Goal: Task Accomplishment & Management: Manage account settings

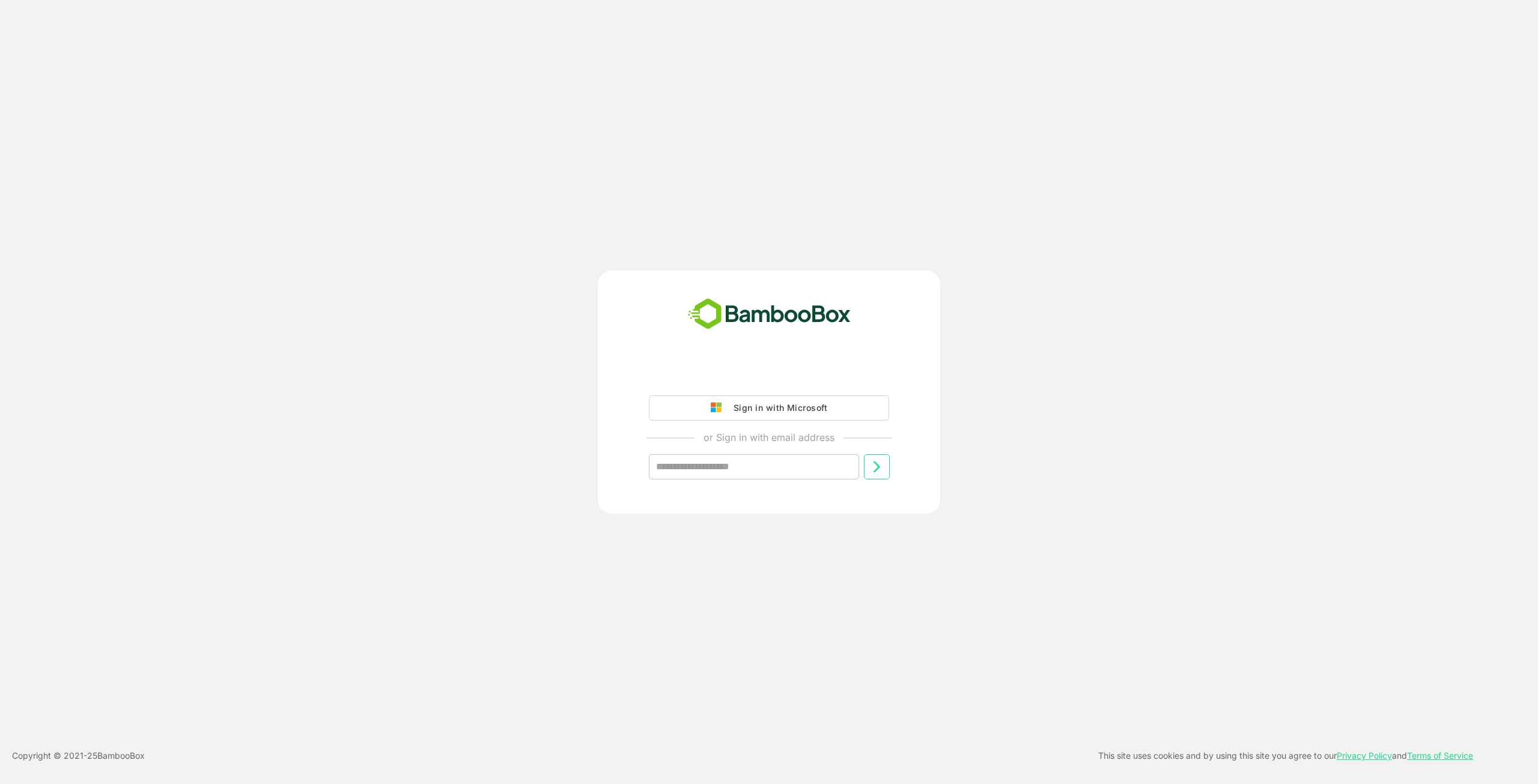
click at [812, 415] on div "Sign in with Microsoft" at bounding box center [777, 407] width 100 height 15
click at [806, 406] on div "Sign in with Microsoft" at bounding box center [777, 407] width 100 height 15
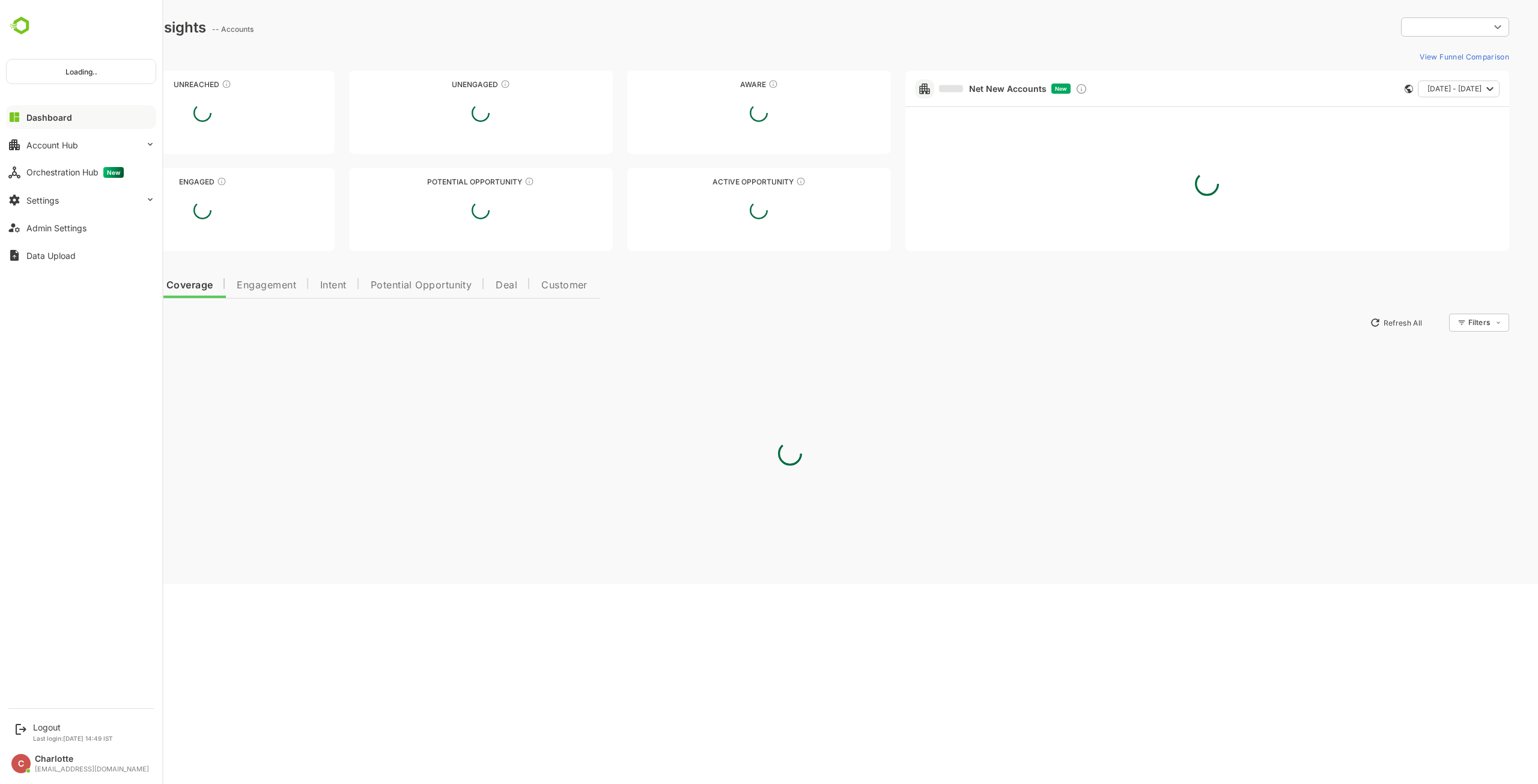
type input "**********"
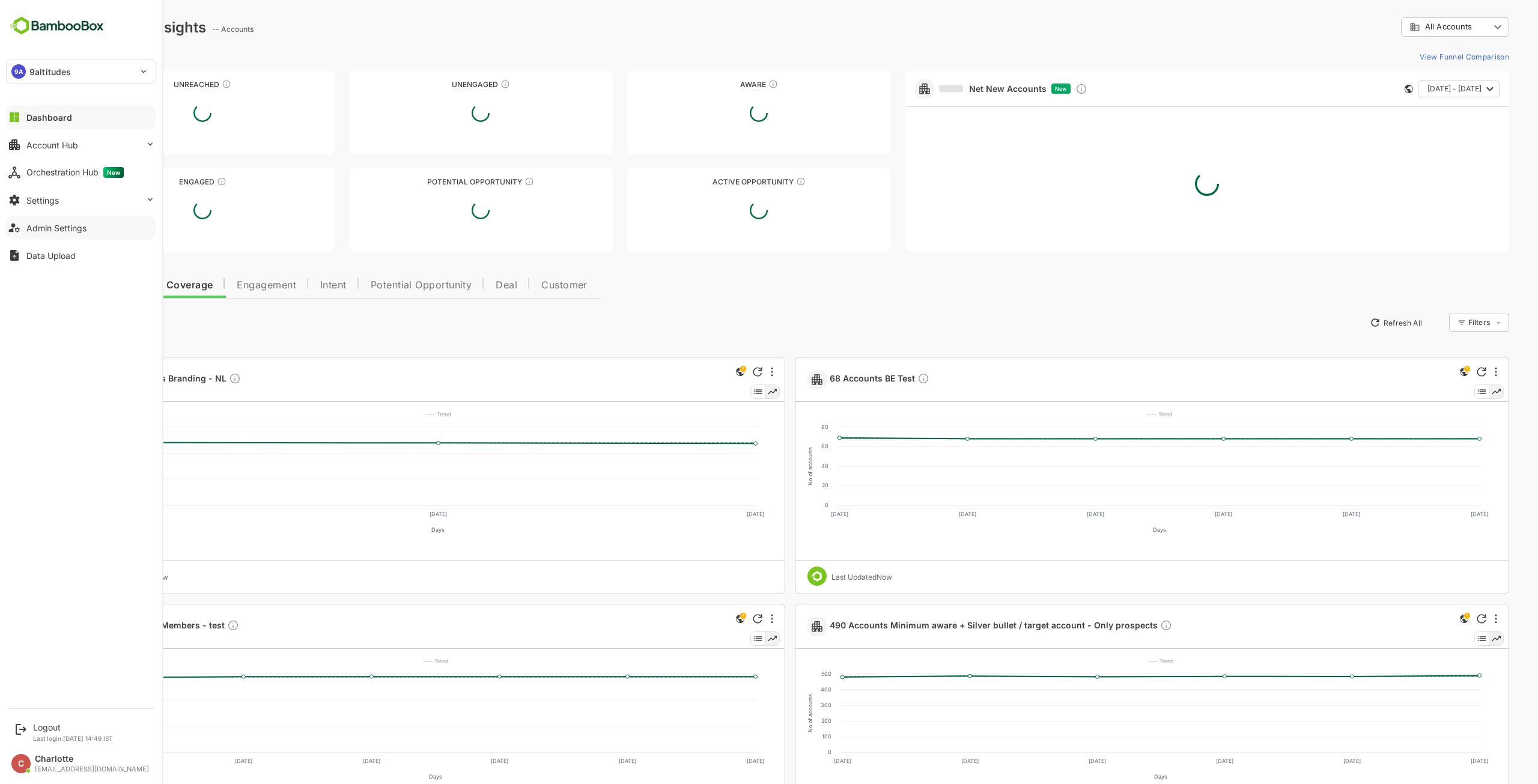
click at [64, 215] on button "Admin Settings" at bounding box center [81, 227] width 150 height 24
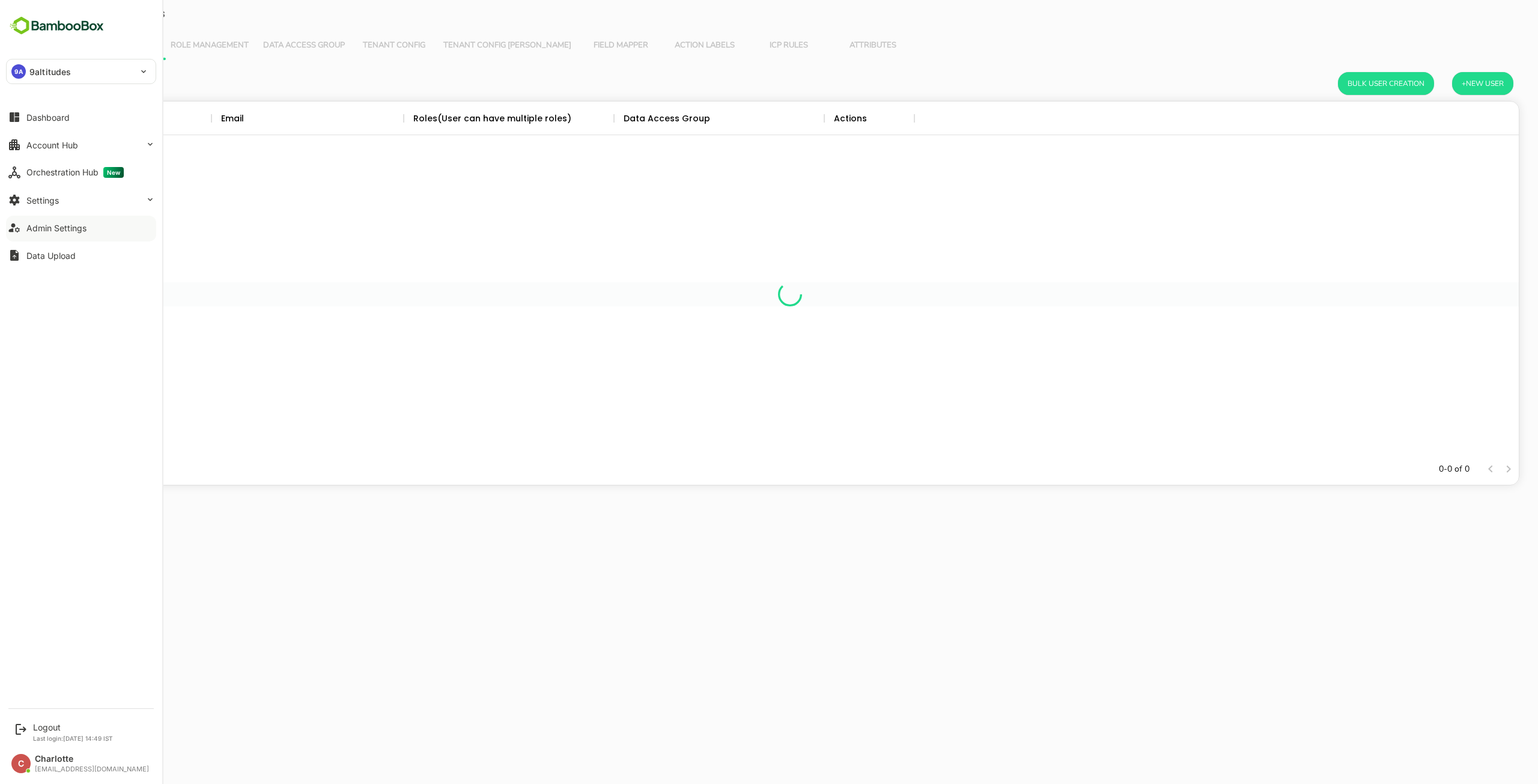
scroll to position [343, 1448]
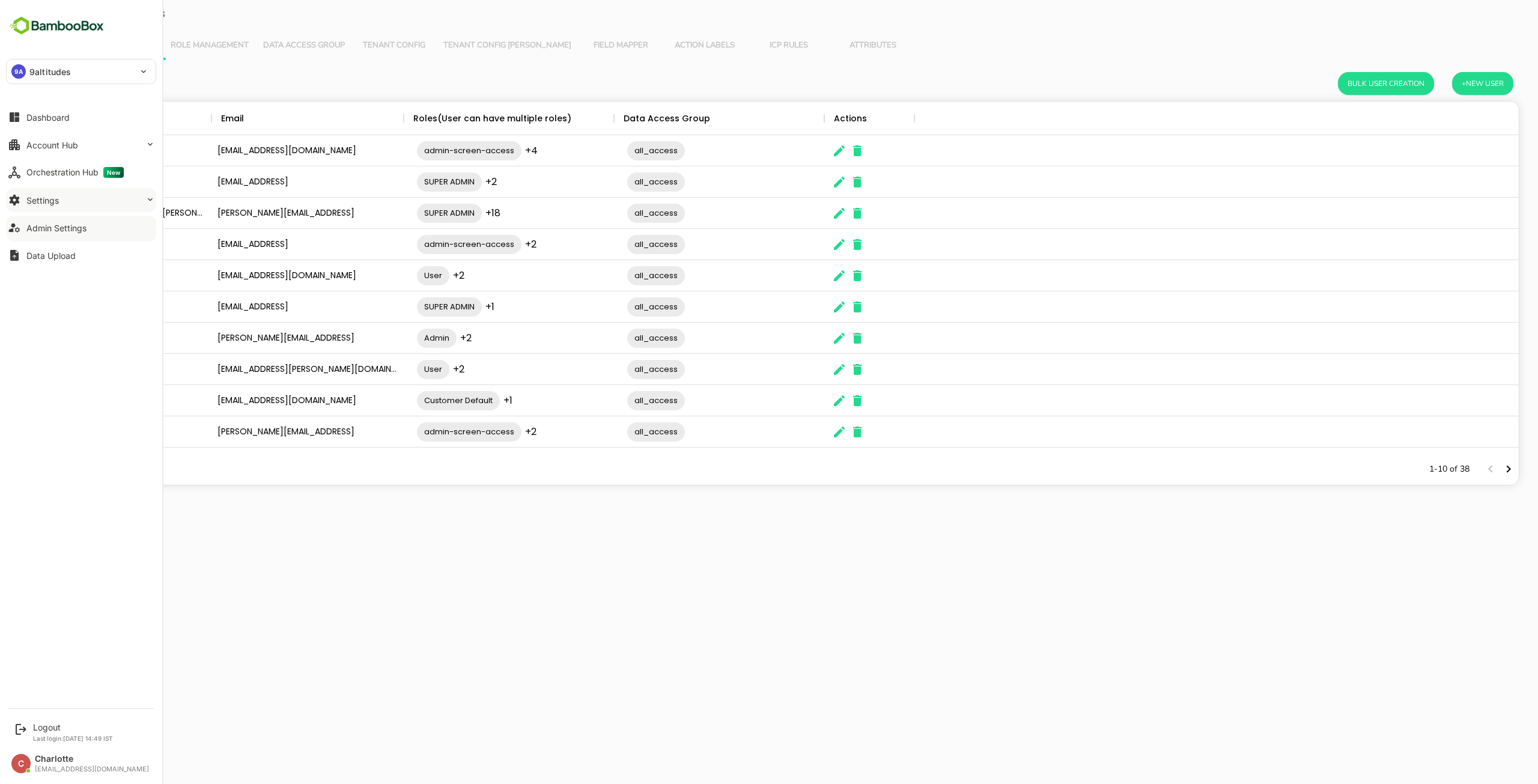
click at [46, 208] on button "Settings" at bounding box center [81, 199] width 150 height 24
click at [46, 253] on div "Integration Setup" at bounding box center [57, 248] width 61 height 10
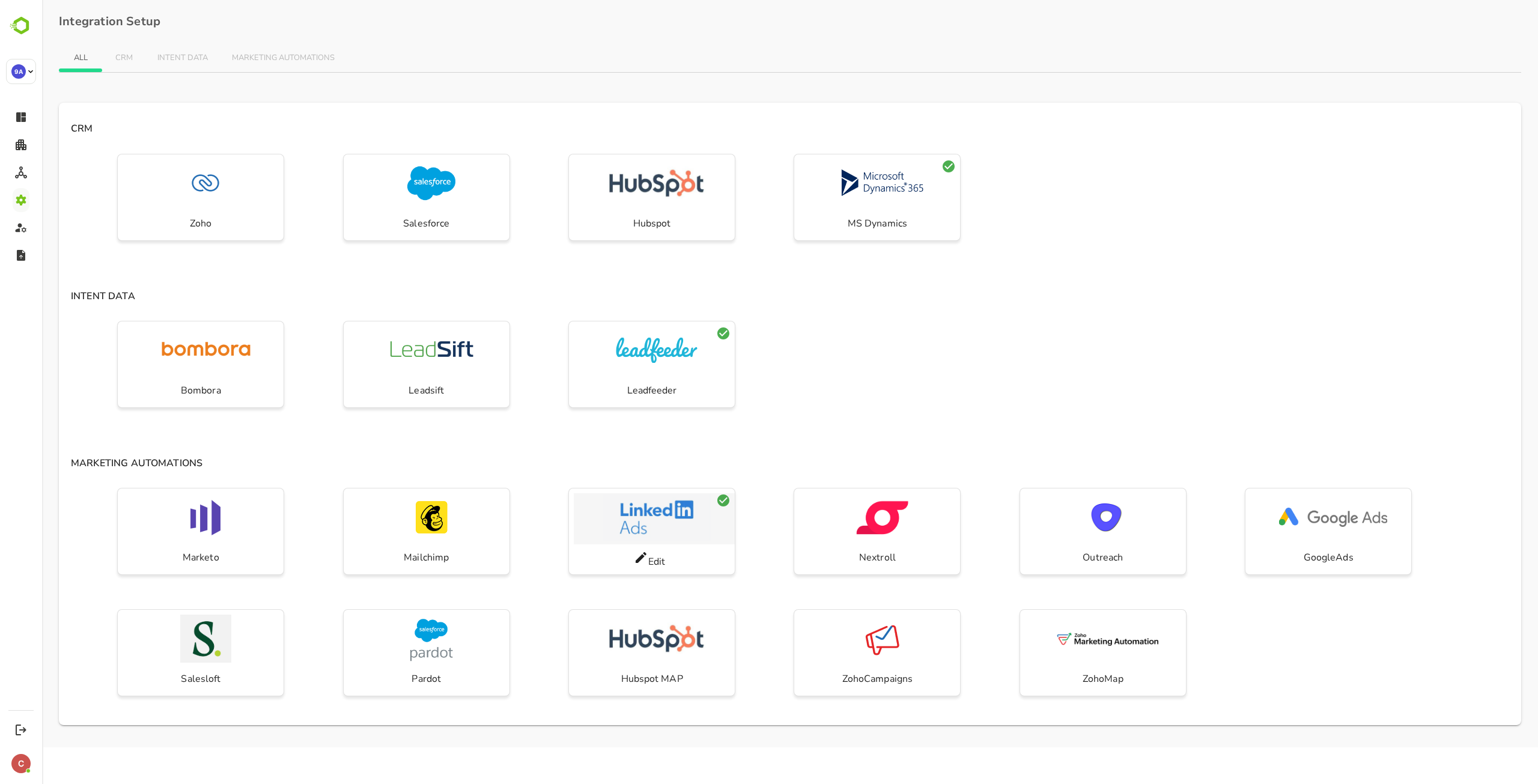
click at [659, 521] on img "button" at bounding box center [657, 517] width 108 height 48
click at [640, 559] on icon at bounding box center [641, 557] width 11 height 11
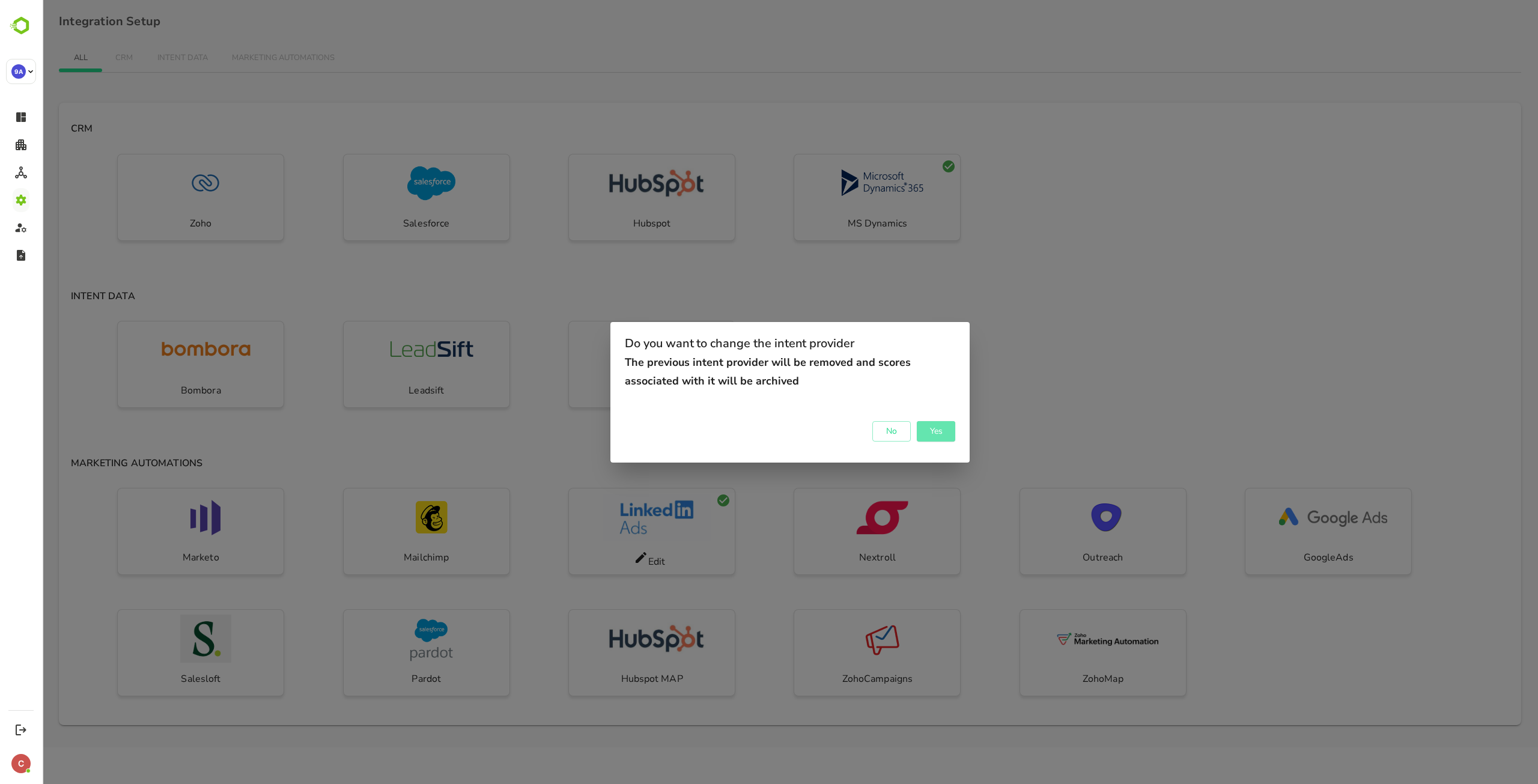
click at [935, 433] on span "Yes" at bounding box center [935, 431] width 26 height 15
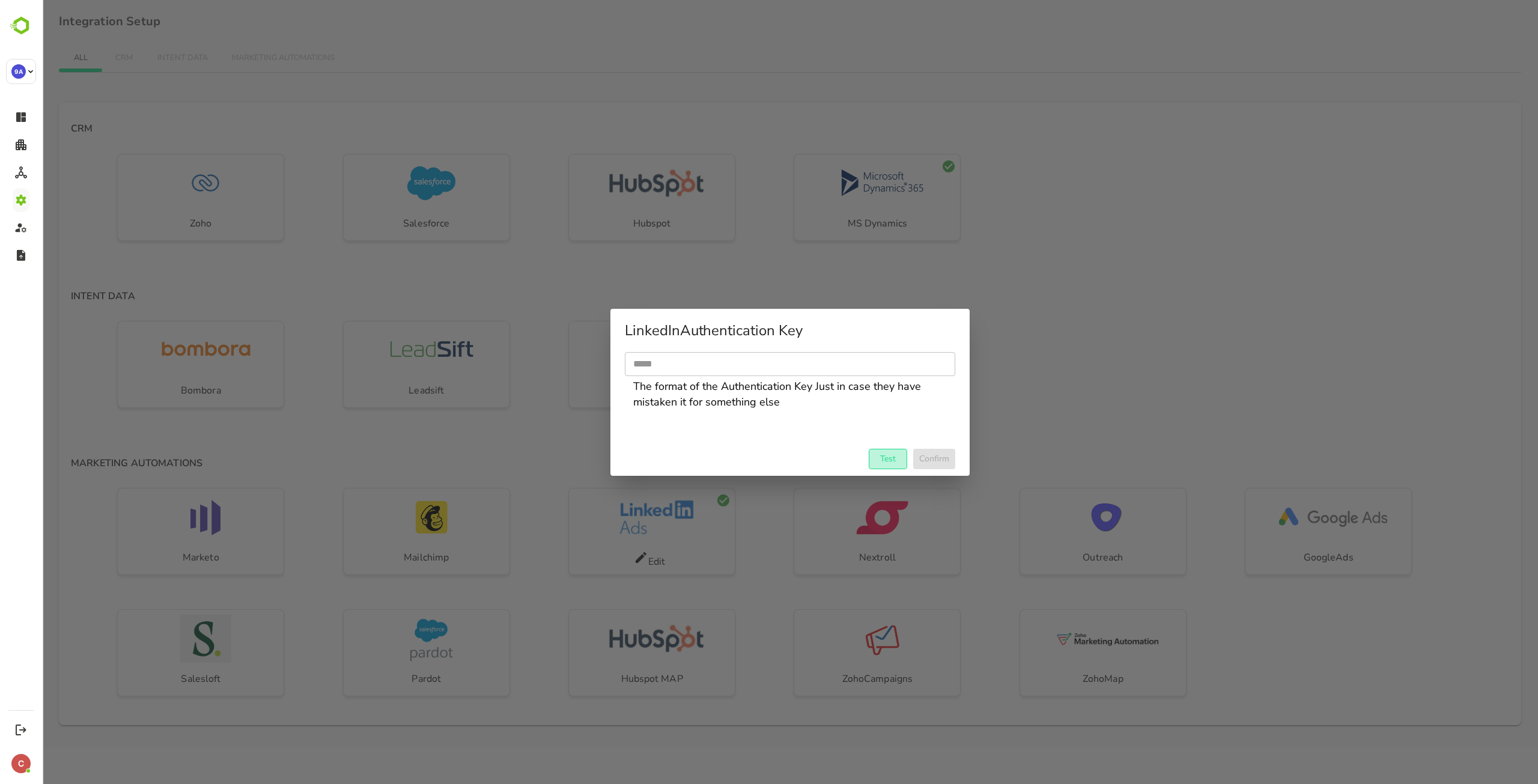
click at [893, 451] on span "Test" at bounding box center [887, 459] width 26 height 15
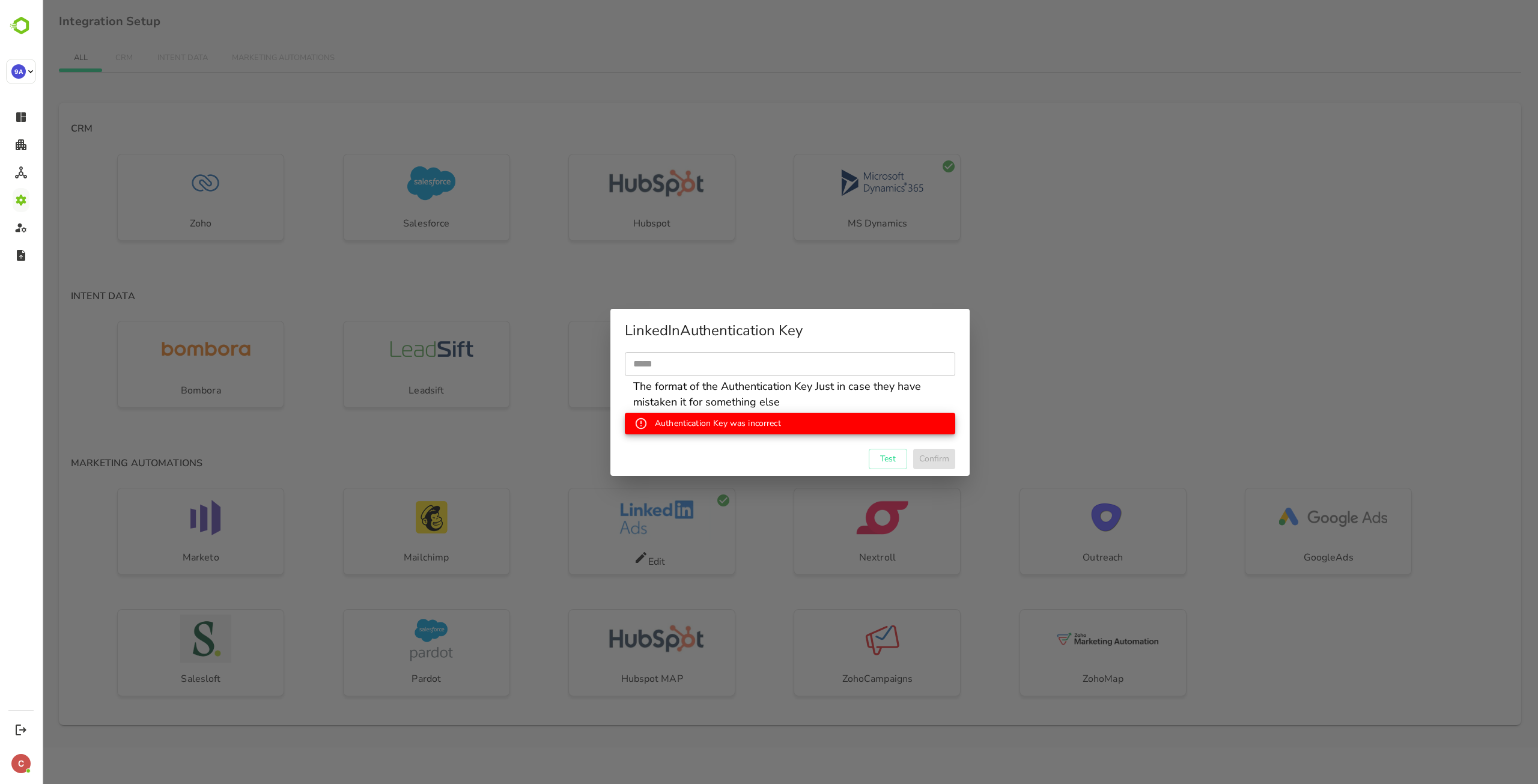
click at [1011, 415] on div "LinkedIn Authentication Key ​ The format of the Authentication Key Just in case…" at bounding box center [790, 392] width 1496 height 784
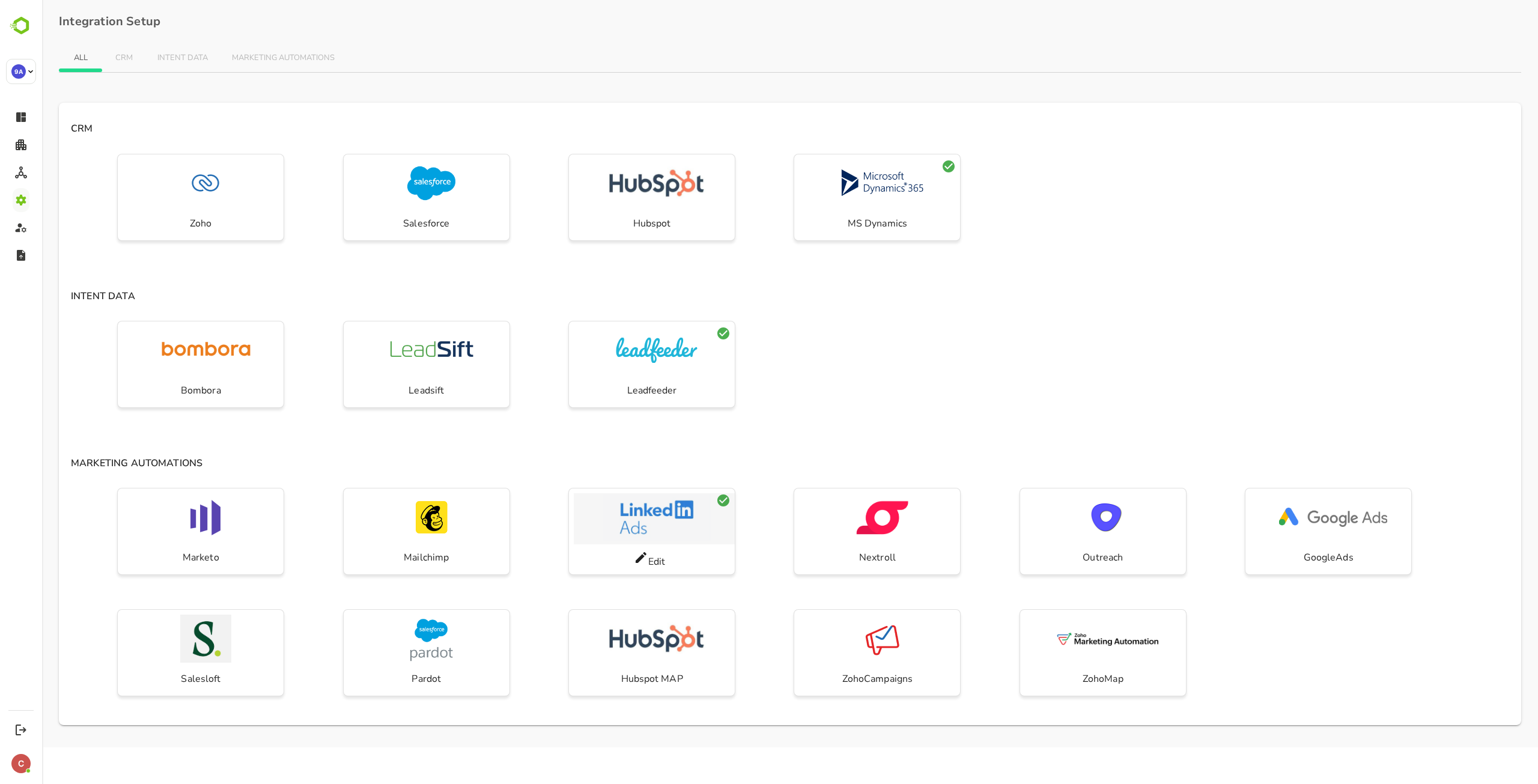
click at [662, 493] on img "button" at bounding box center [657, 517] width 108 height 48
click at [650, 560] on div "Edit" at bounding box center [650, 559] width 32 height 19
click at [636, 558] on icon at bounding box center [641, 557] width 14 height 14
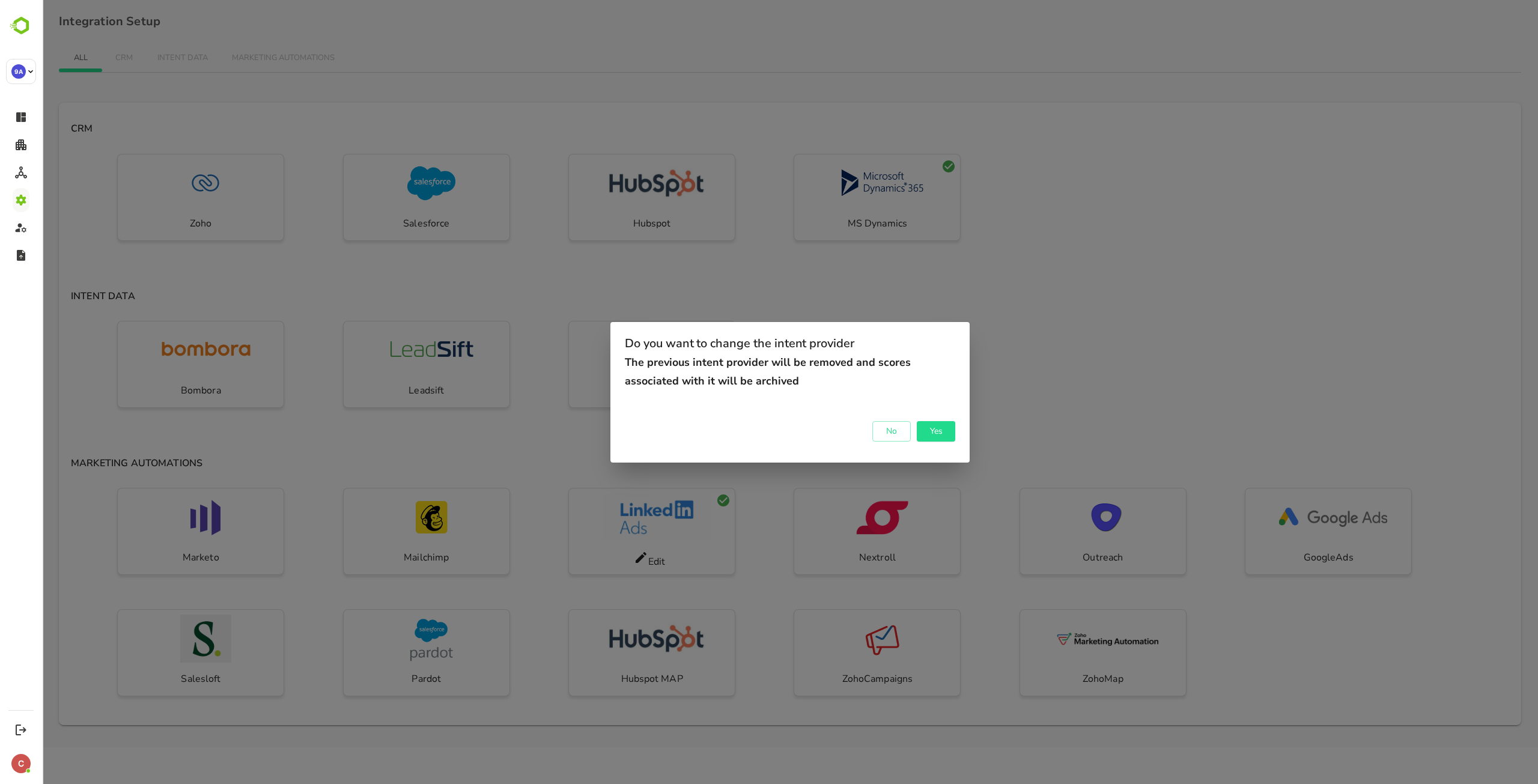
click at [1051, 362] on div "Do you want to change the intent provider The previous intent provider will be …" at bounding box center [790, 392] width 1496 height 784
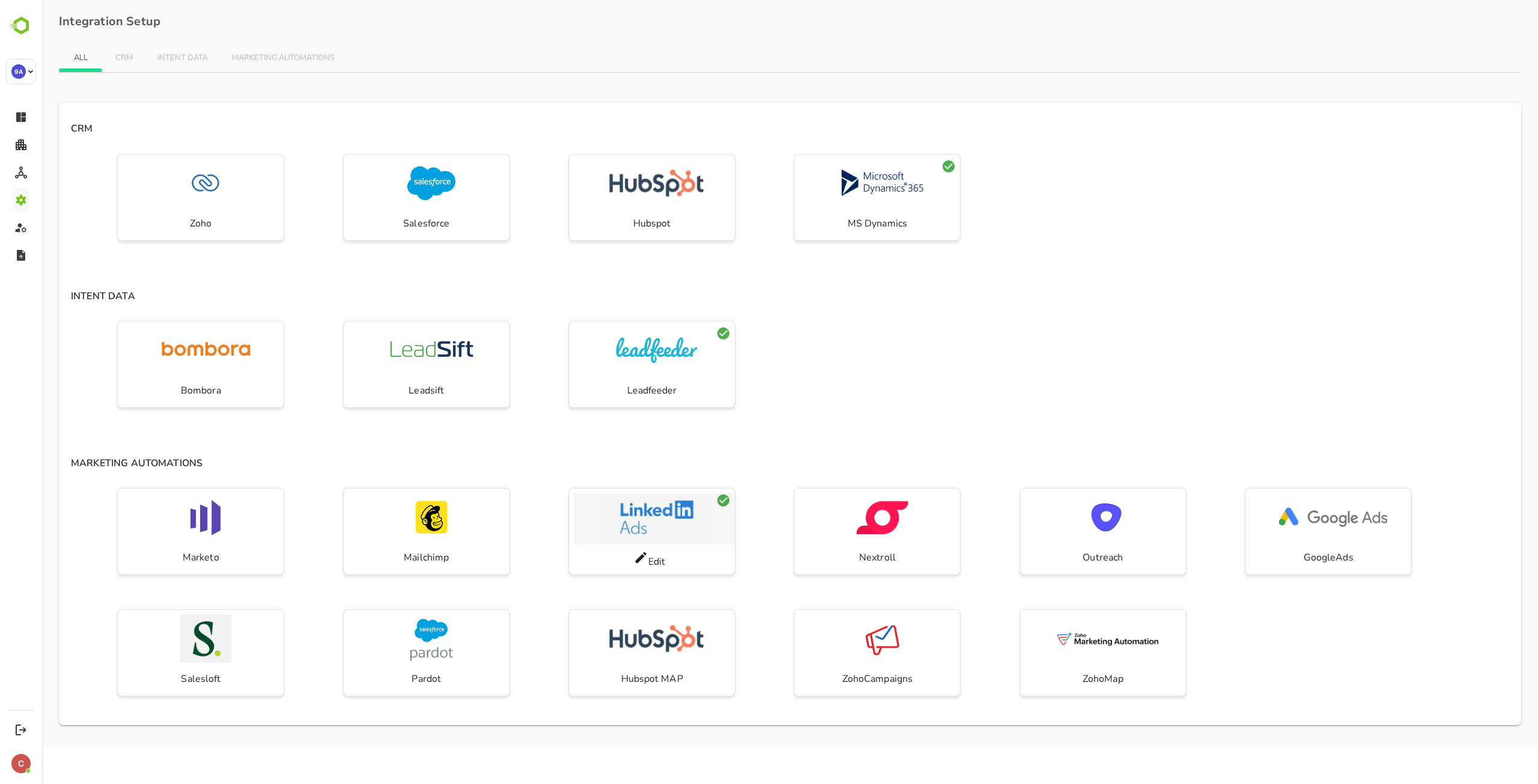
click at [657, 513] on img "button" at bounding box center [657, 517] width 108 height 48
click at [647, 558] on icon at bounding box center [641, 557] width 14 height 14
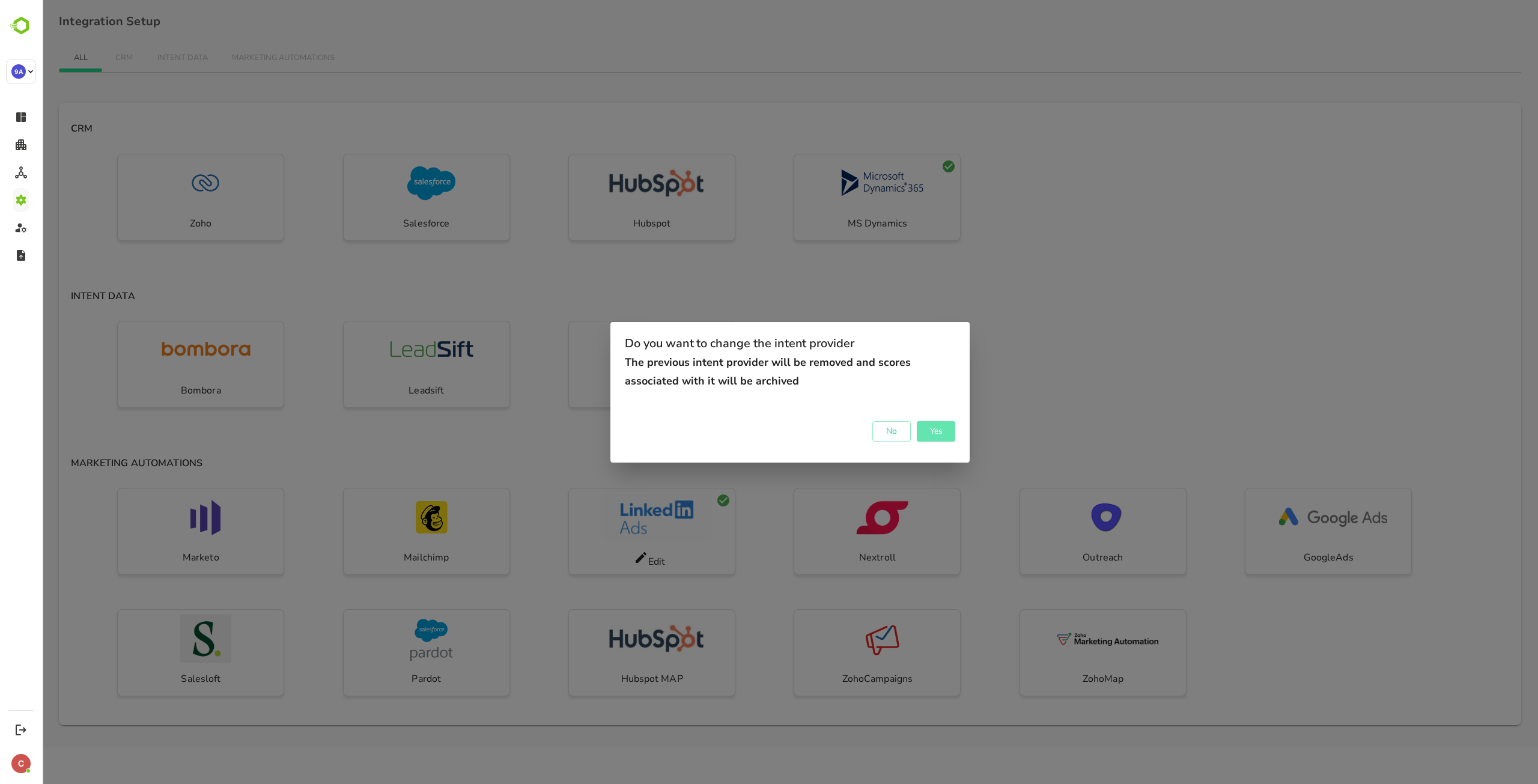
click at [945, 433] on span "Yes" at bounding box center [935, 431] width 26 height 15
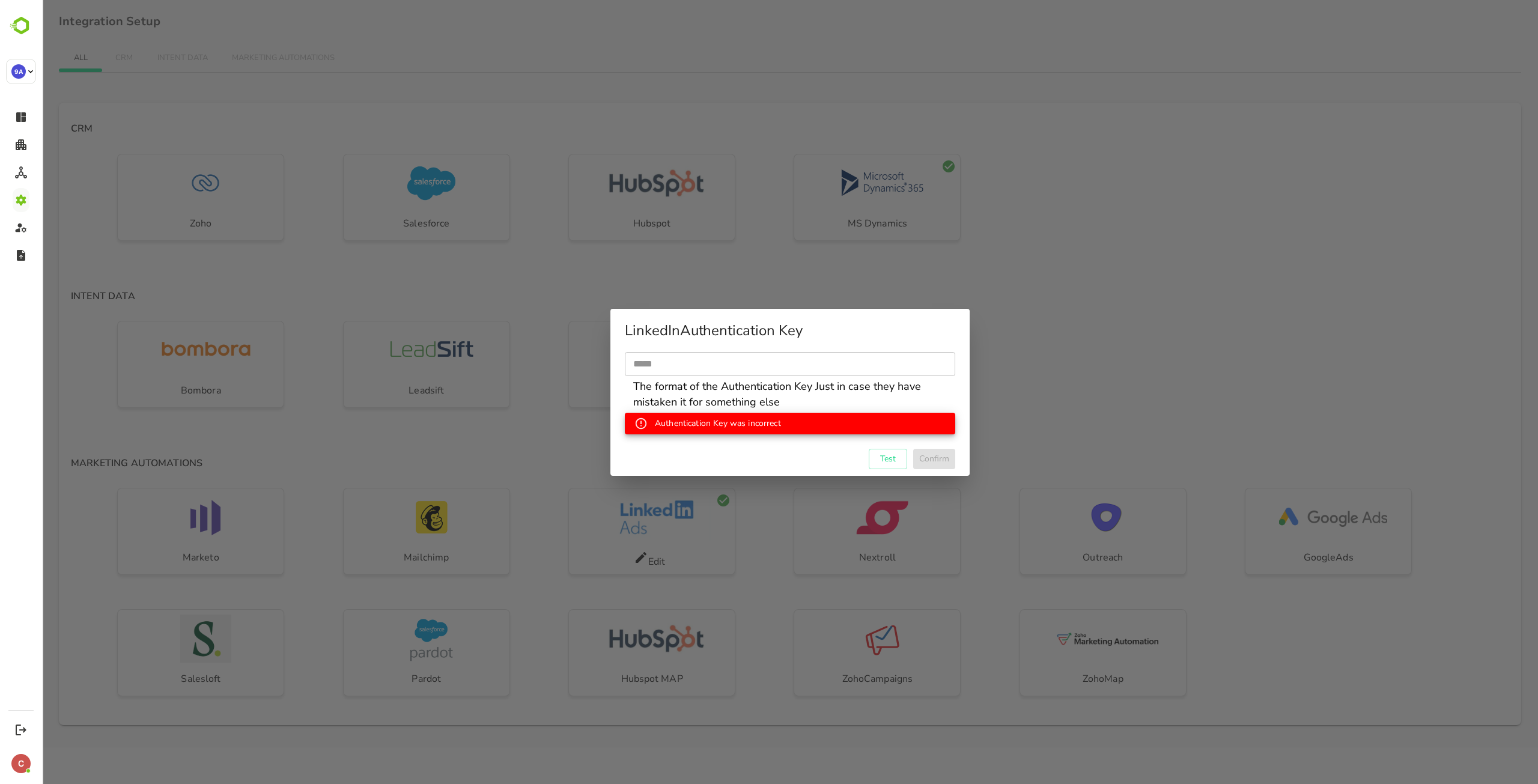
click at [1137, 378] on div "LinkedIn Authentication Key ​ The format of the Authentication Key Just in case…" at bounding box center [790, 392] width 1496 height 784
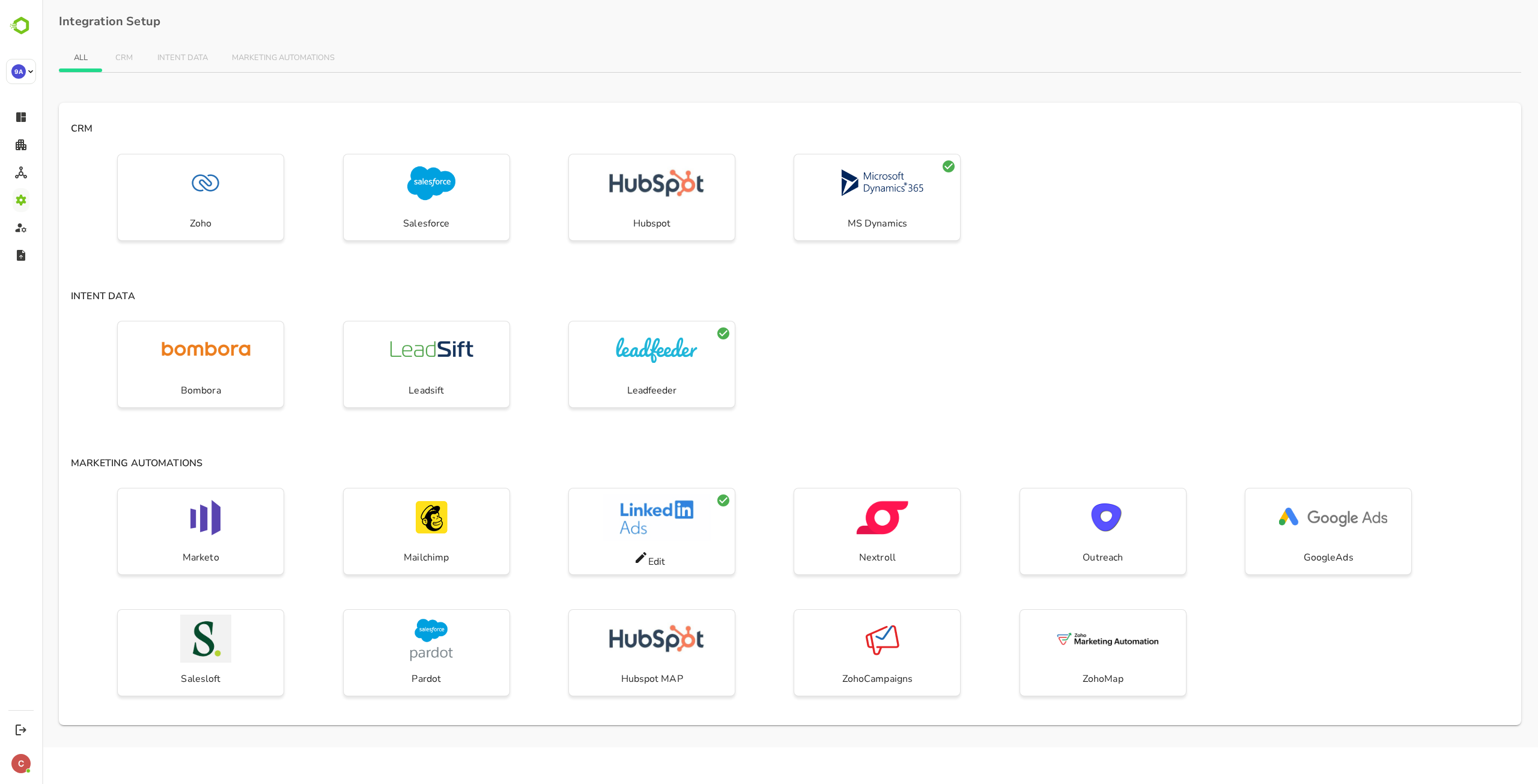
click at [172, 60] on span "INTENT DATA" at bounding box center [183, 57] width 51 height 9
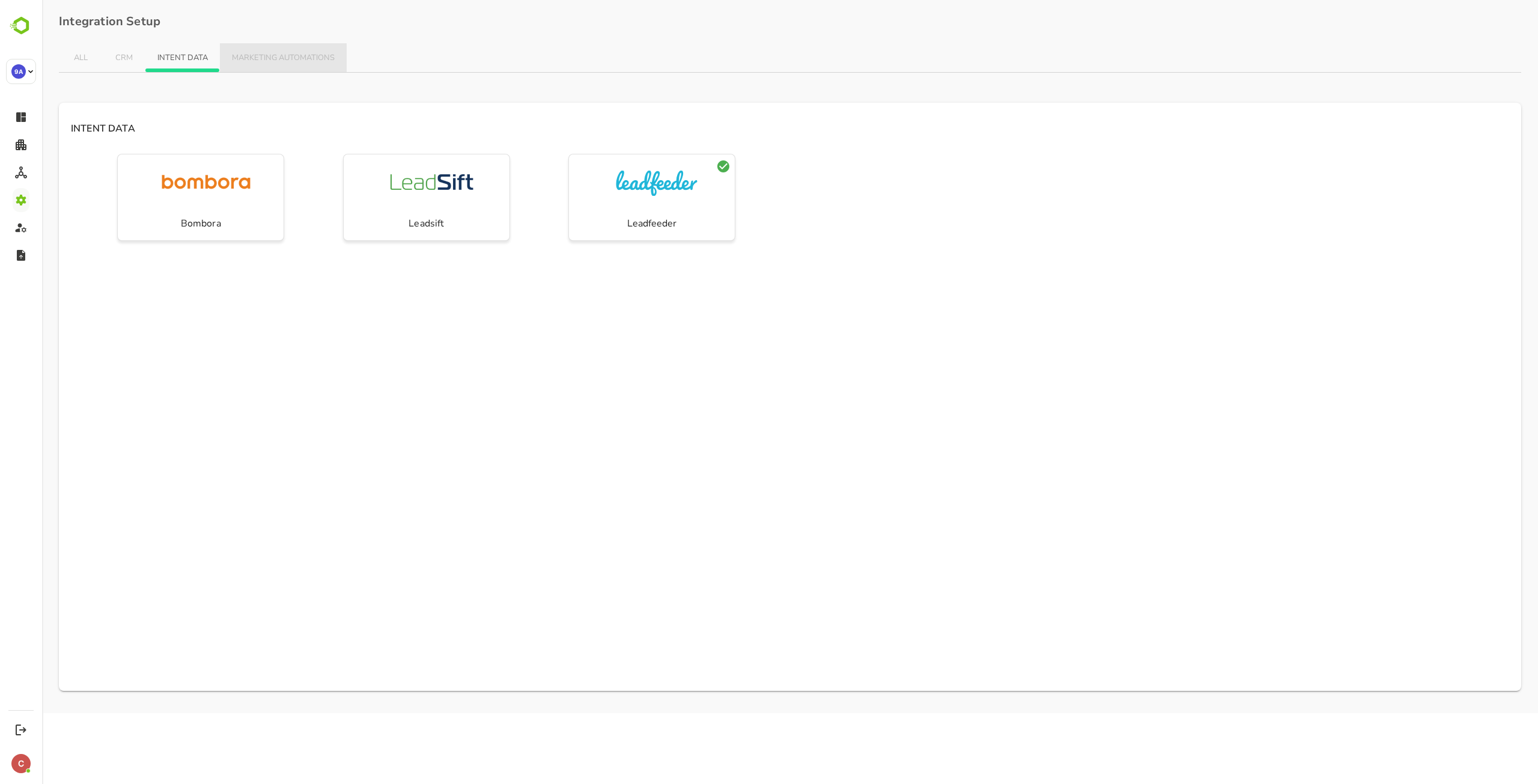
click at [257, 57] on span "MARKETING AUTOMATIONS" at bounding box center [283, 57] width 103 height 9
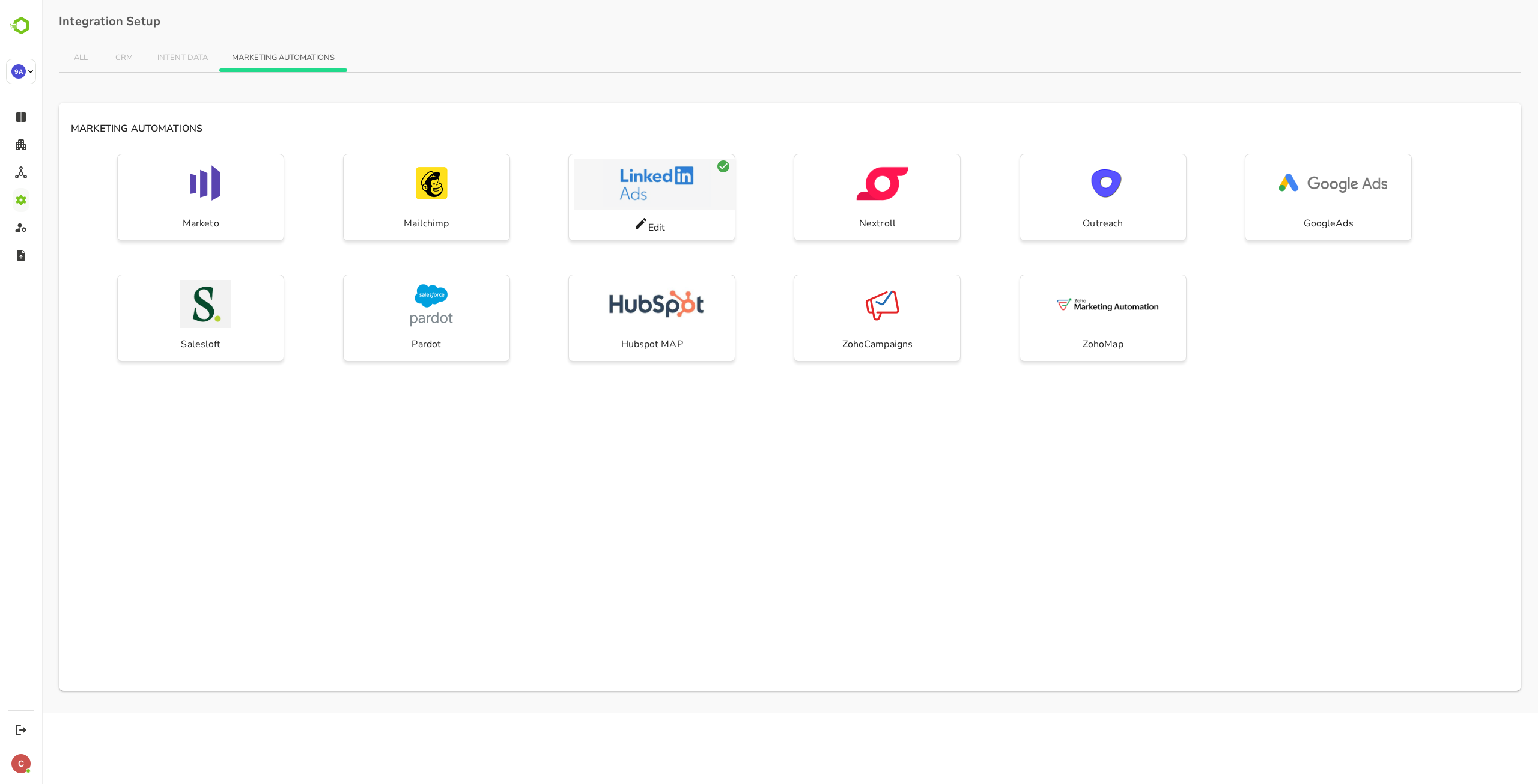
click at [657, 169] on img "button" at bounding box center [657, 182] width 108 height 48
click at [641, 221] on icon at bounding box center [641, 223] width 11 height 11
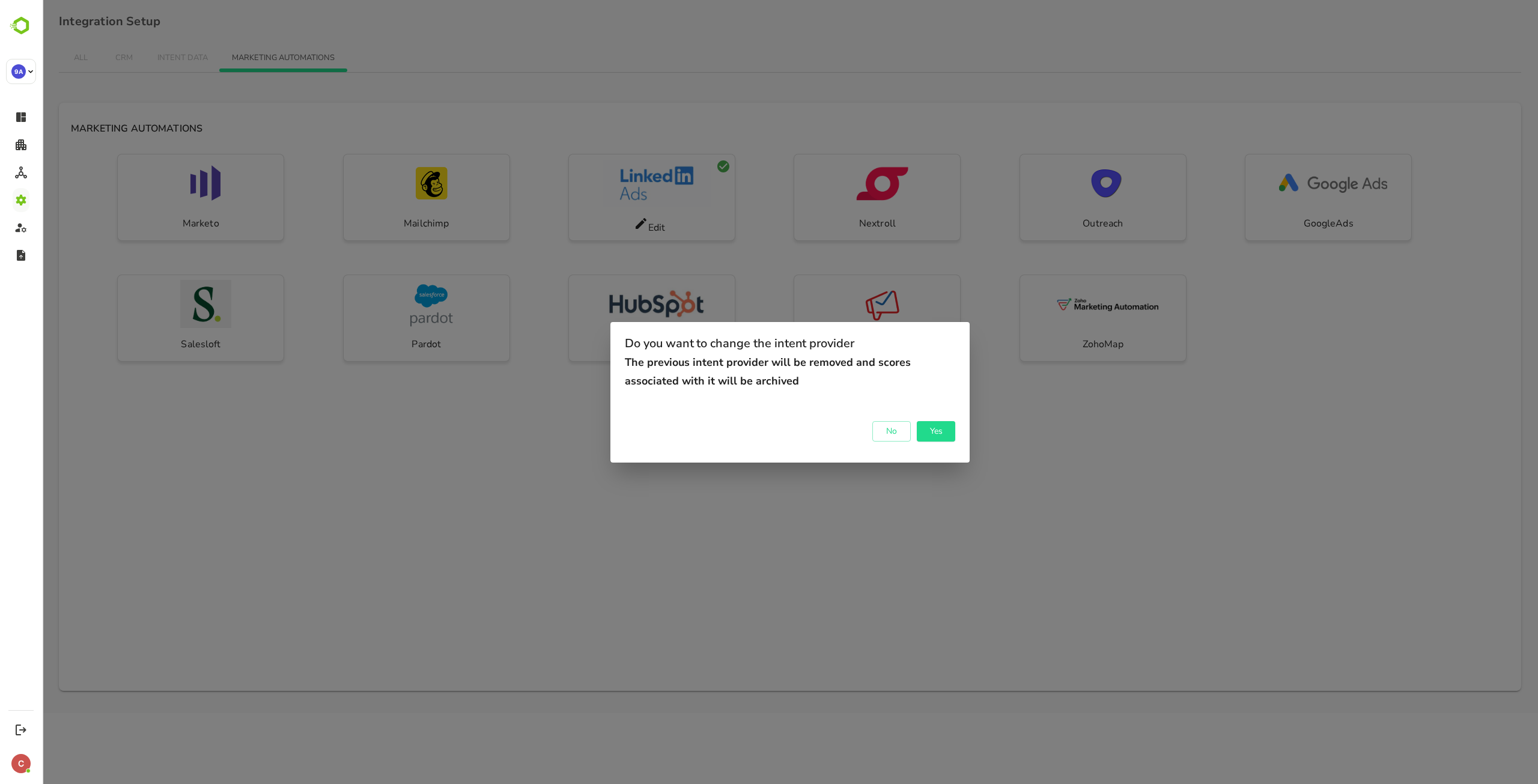
click at [234, 459] on div "Do you want to change the intent provider The previous intent provider will be …" at bounding box center [790, 392] width 1496 height 784
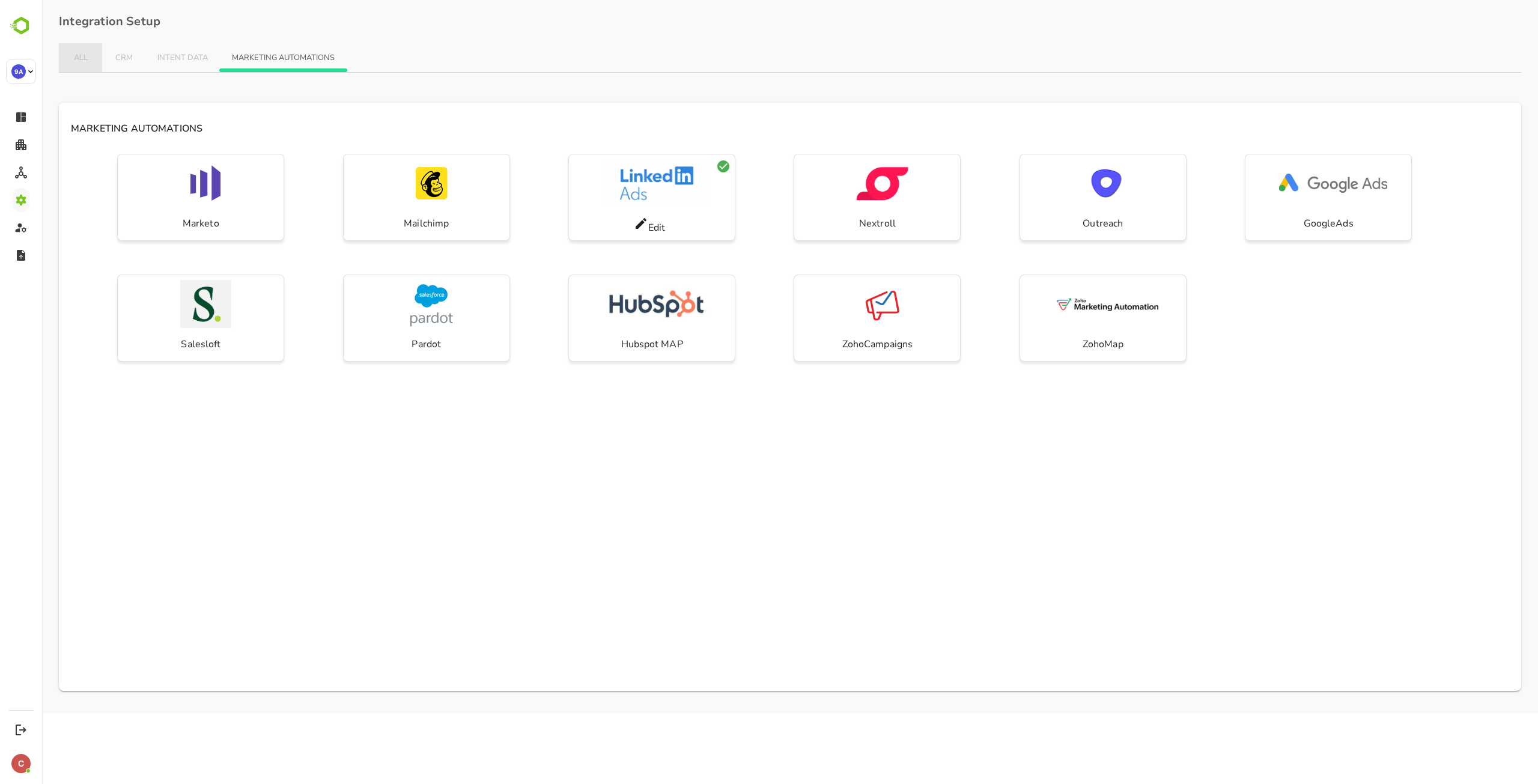
click at [76, 62] on span "ALL" at bounding box center [80, 57] width 19 height 9
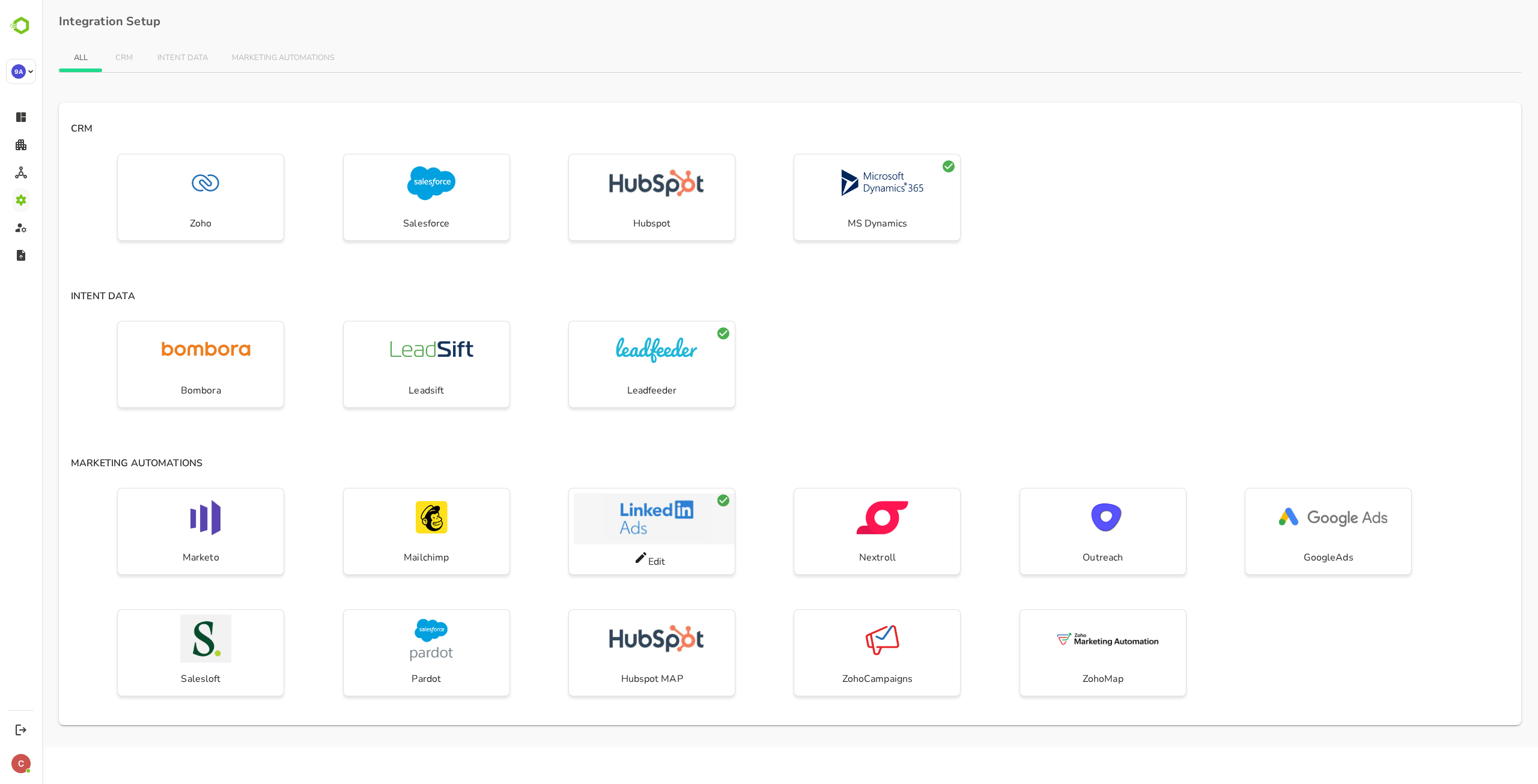
click at [641, 528] on img "button" at bounding box center [657, 517] width 108 height 48
click at [648, 558] on div "Edit" at bounding box center [650, 559] width 32 height 19
click at [642, 558] on icon at bounding box center [641, 557] width 11 height 11
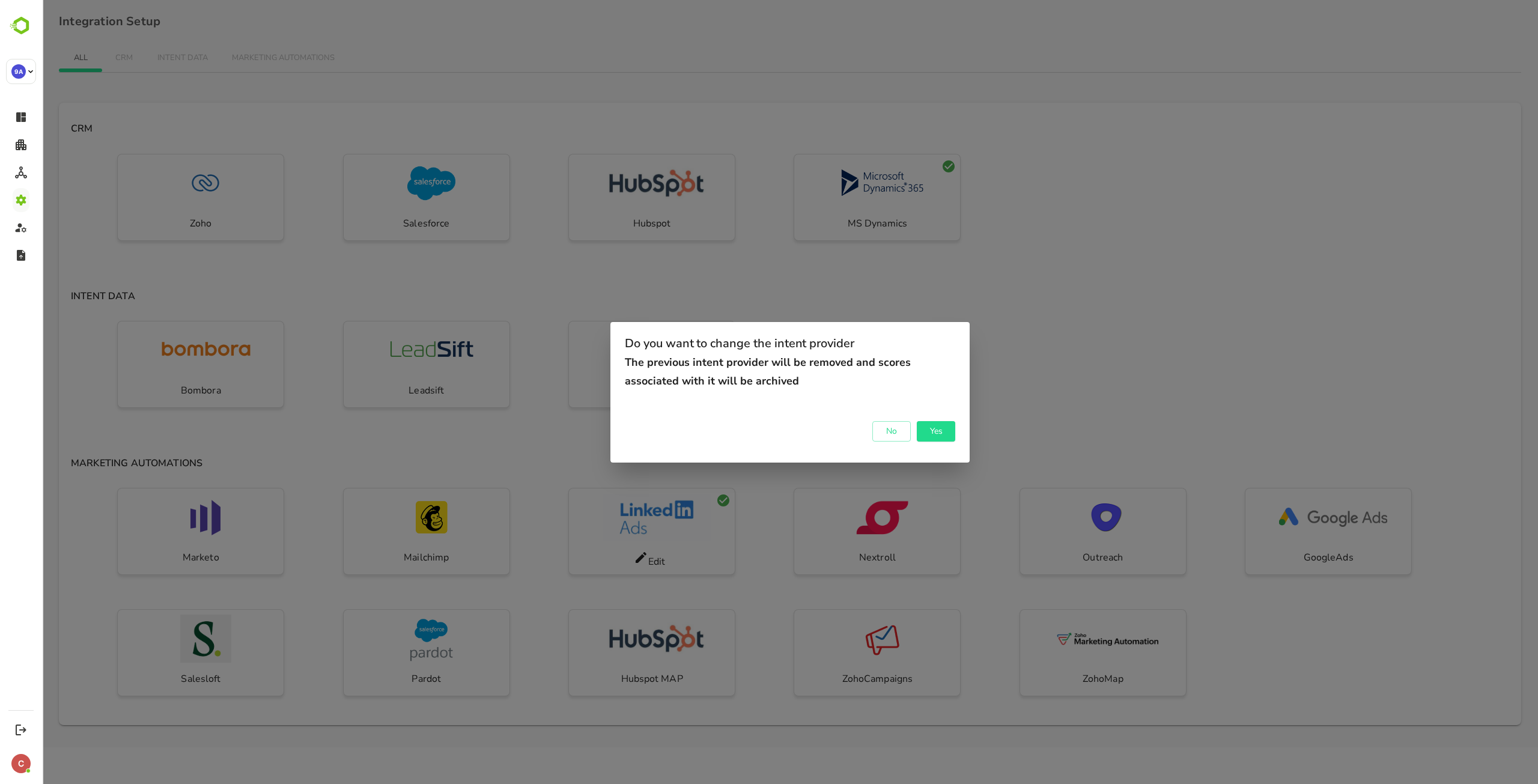
click at [364, 279] on div "Do you want to change the intent provider The previous intent provider will be …" at bounding box center [790, 392] width 1496 height 784
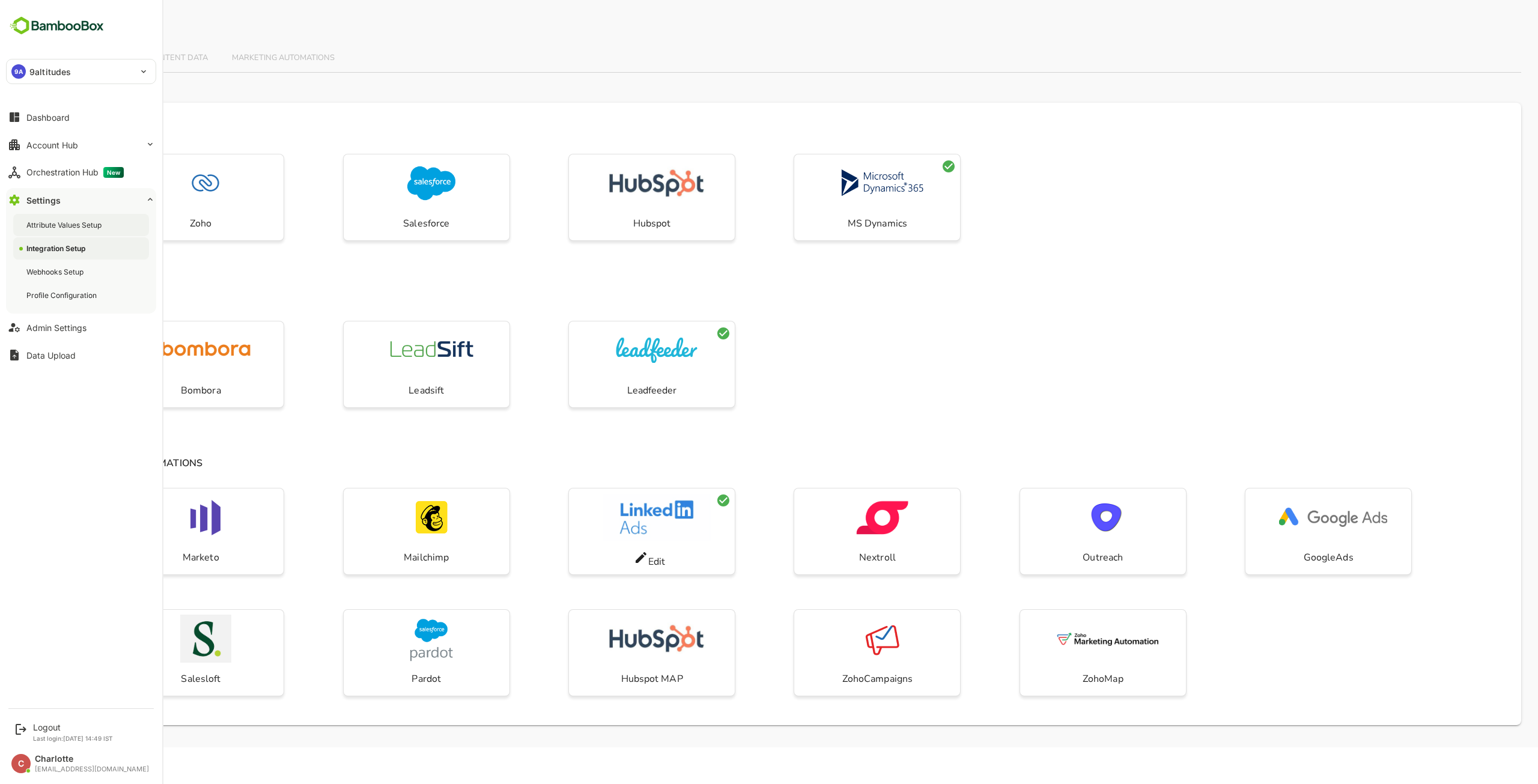
click at [76, 226] on div "Attribute Values Setup" at bounding box center [65, 225] width 78 height 10
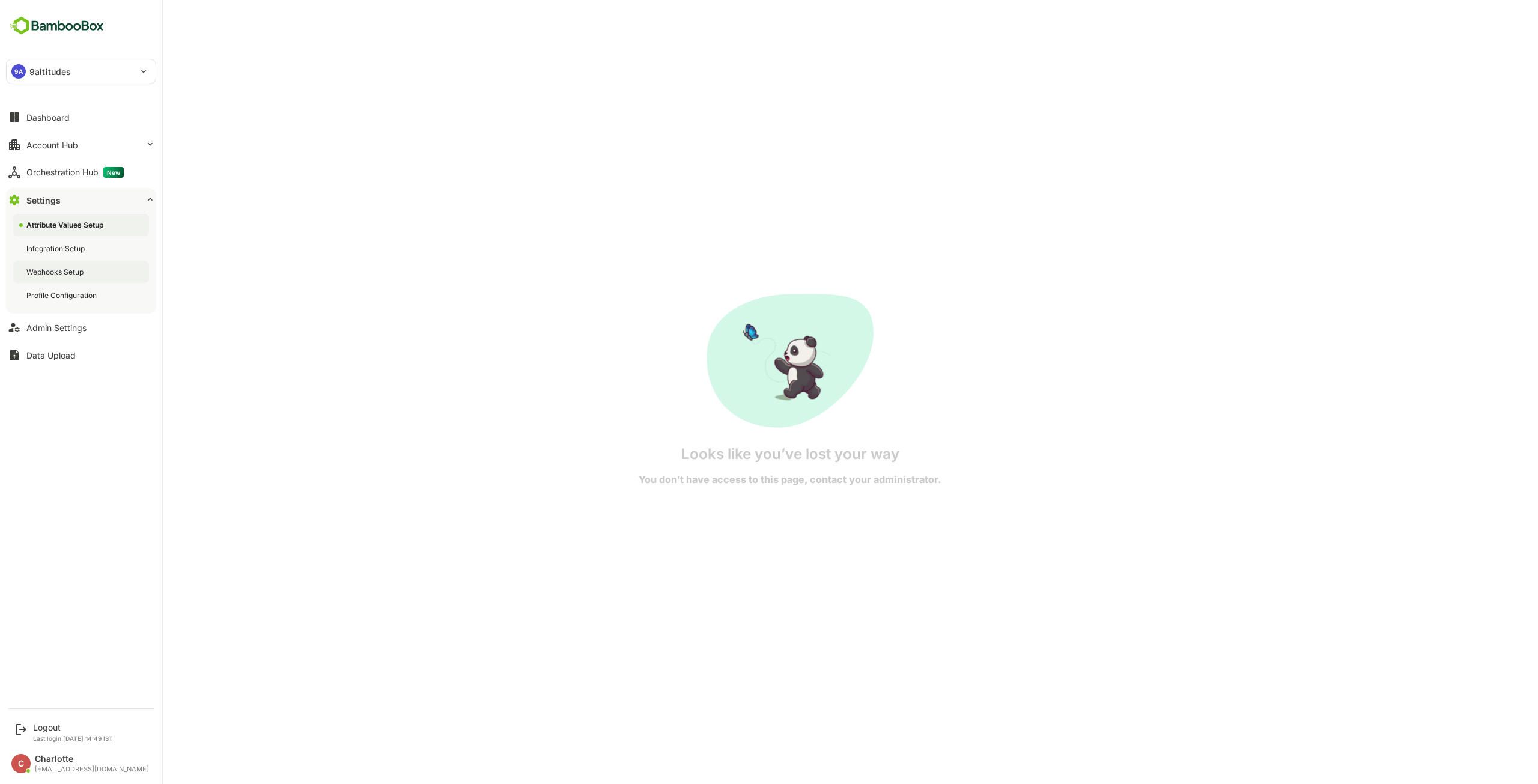
click at [78, 267] on div "Webhooks Setup" at bounding box center [56, 272] width 59 height 10
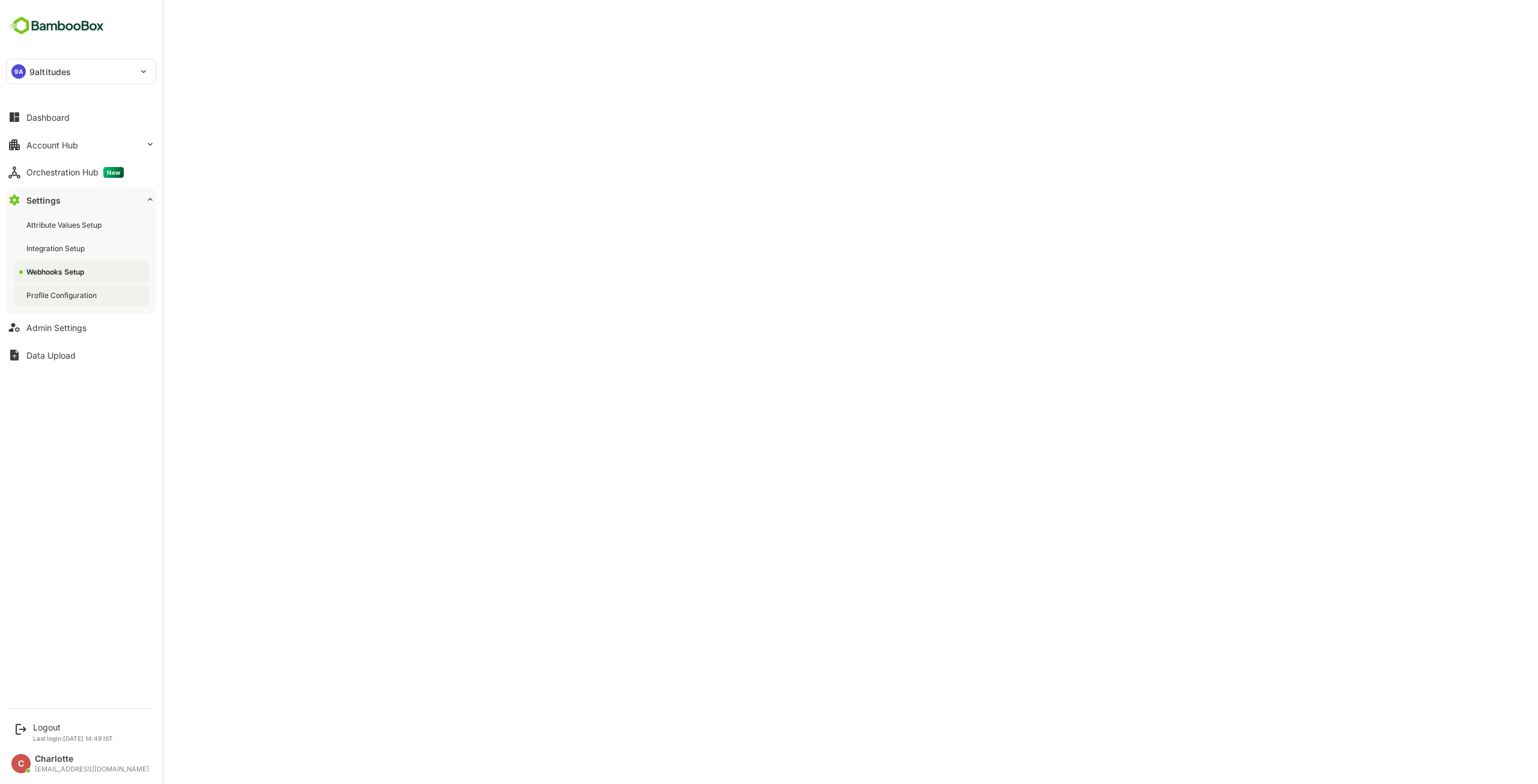
click at [80, 290] on div "Profile Configuration" at bounding box center [63, 295] width 73 height 10
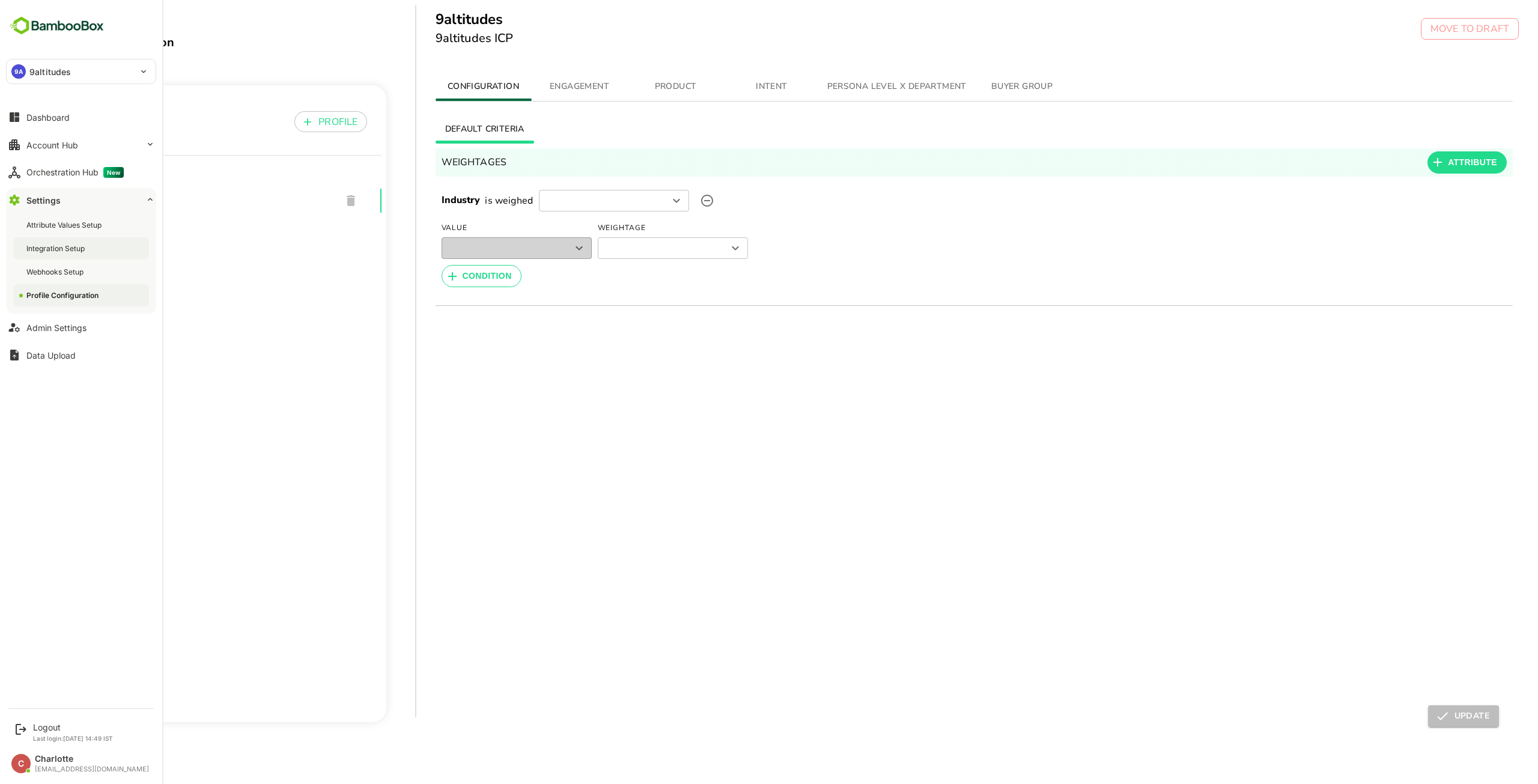
type input "*********"
type input "*******"
type input "******"
click at [78, 250] on div "Integration Setup" at bounding box center [57, 248] width 61 height 10
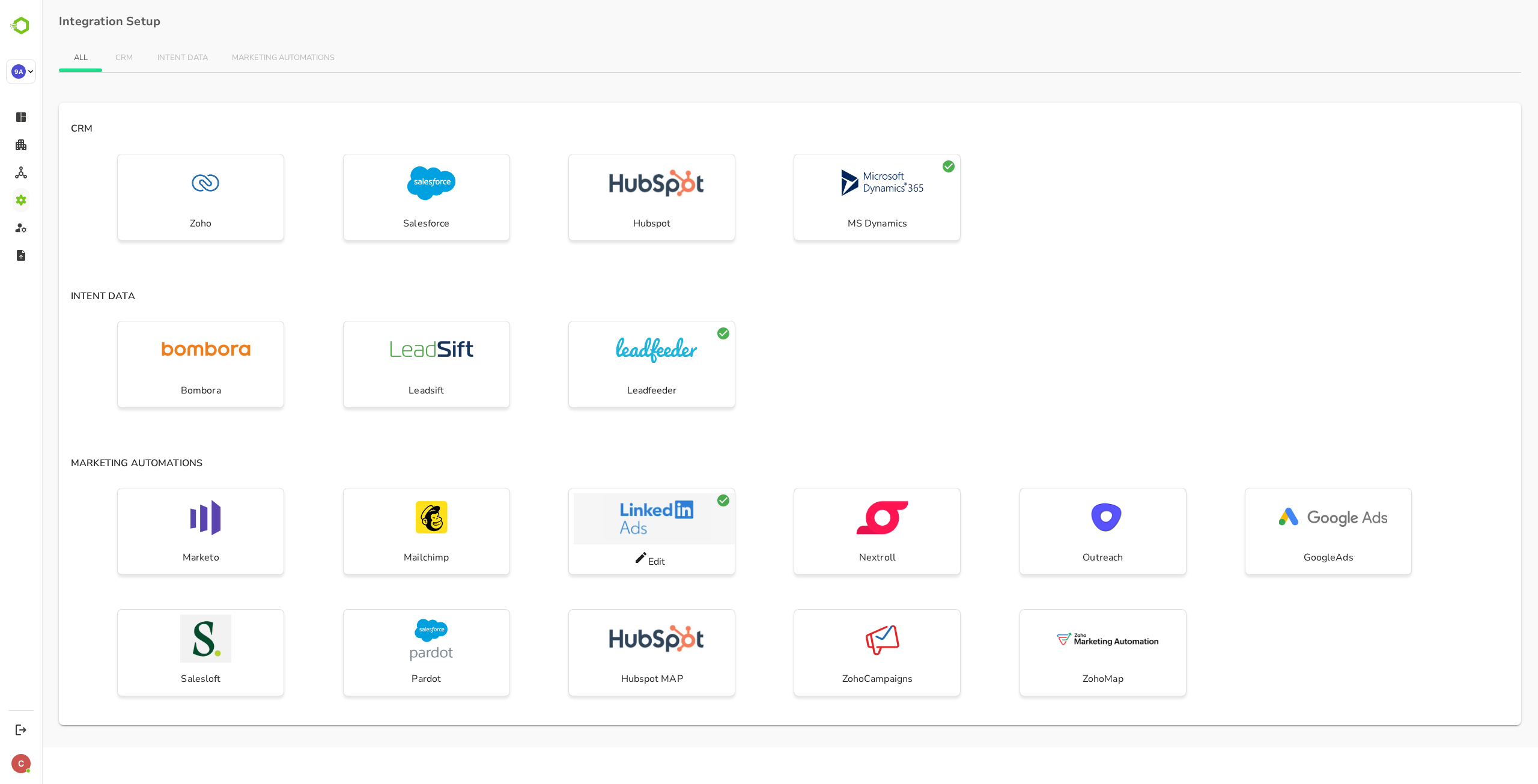
click at [657, 516] on img "button" at bounding box center [657, 517] width 108 height 48
click at [639, 550] on icon at bounding box center [641, 557] width 14 height 14
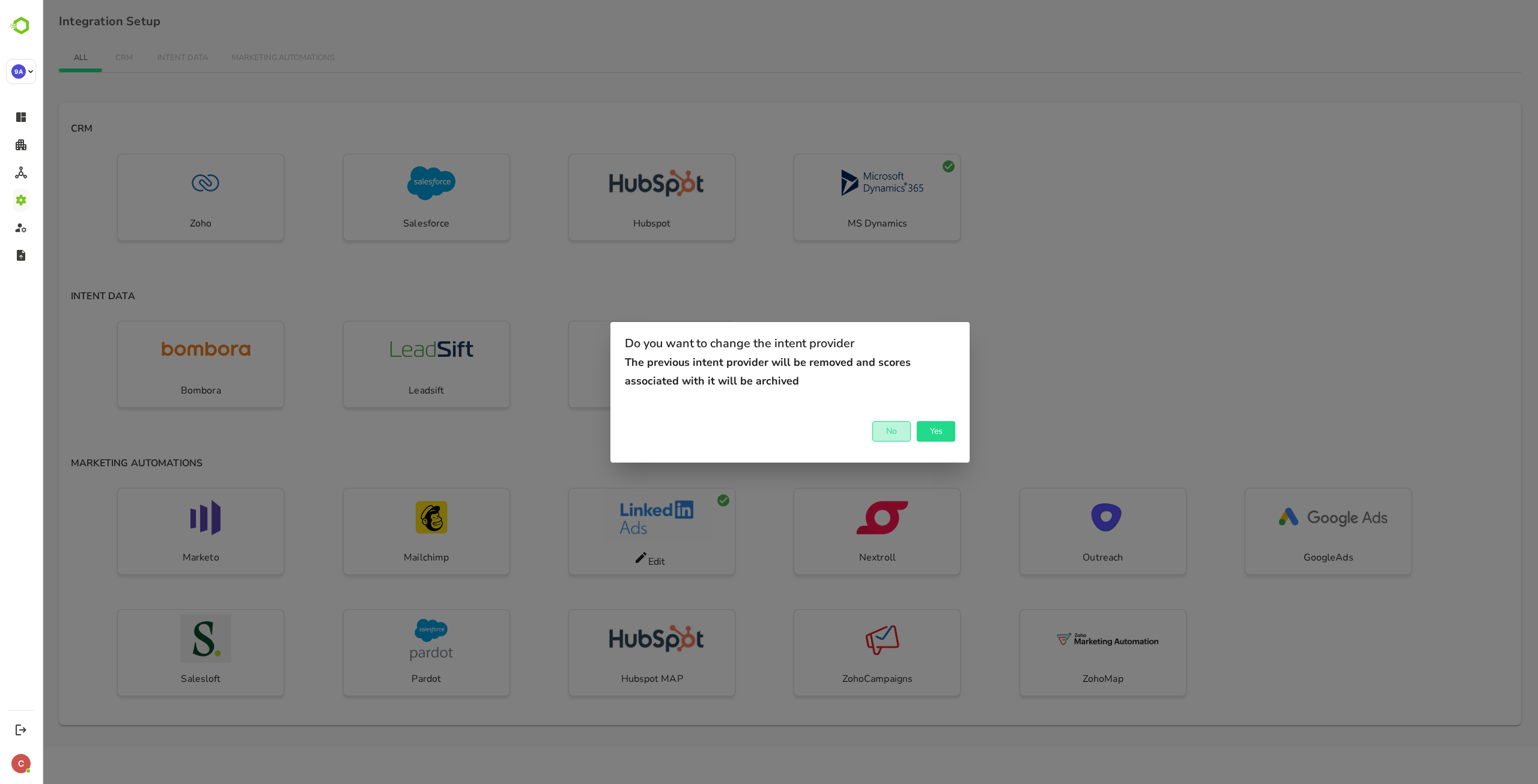
click at [890, 431] on span "No" at bounding box center [891, 431] width 26 height 15
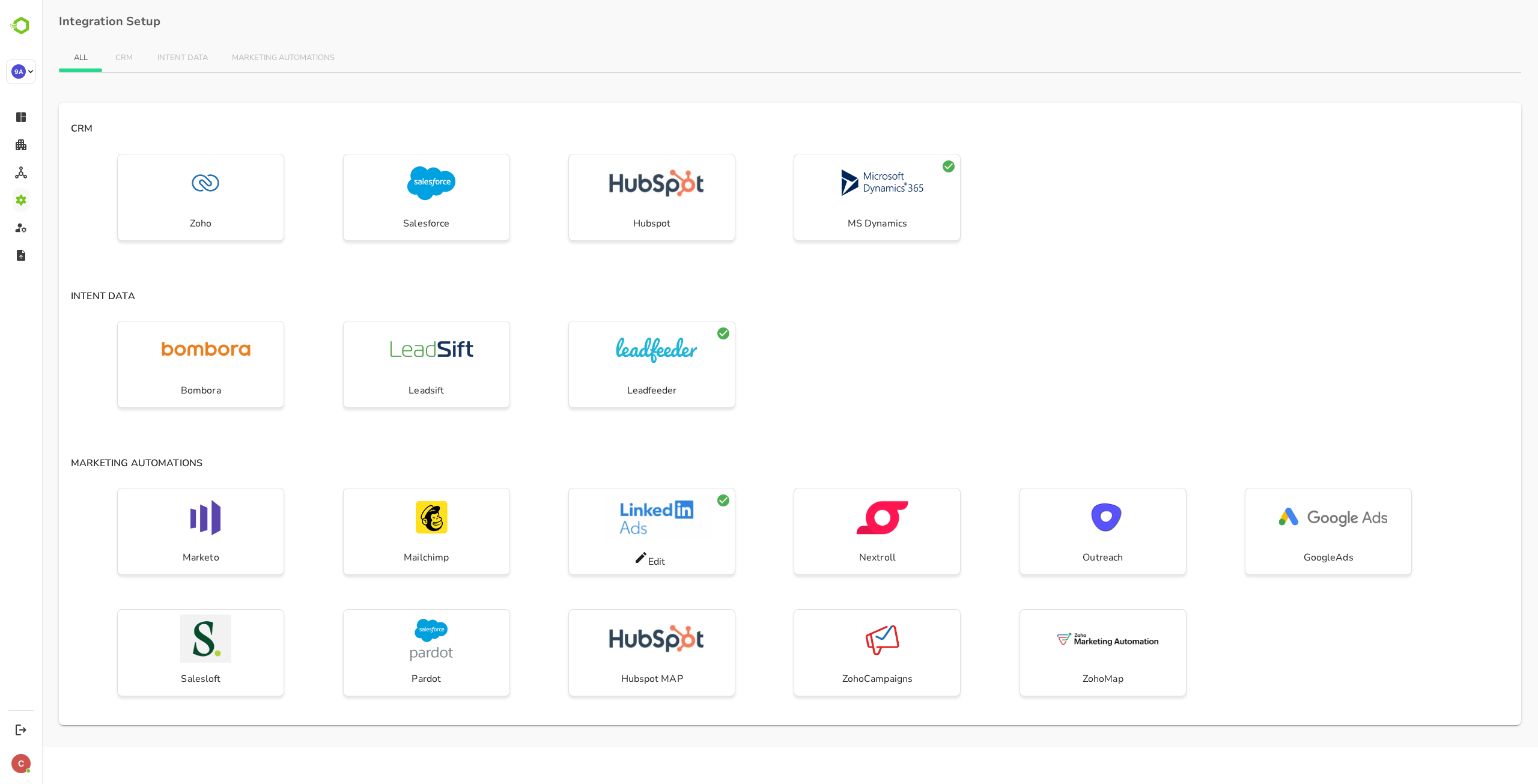
click at [1078, 348] on div "Bombora Leadsift Leadfeeder" at bounding box center [790, 377] width 1462 height 122
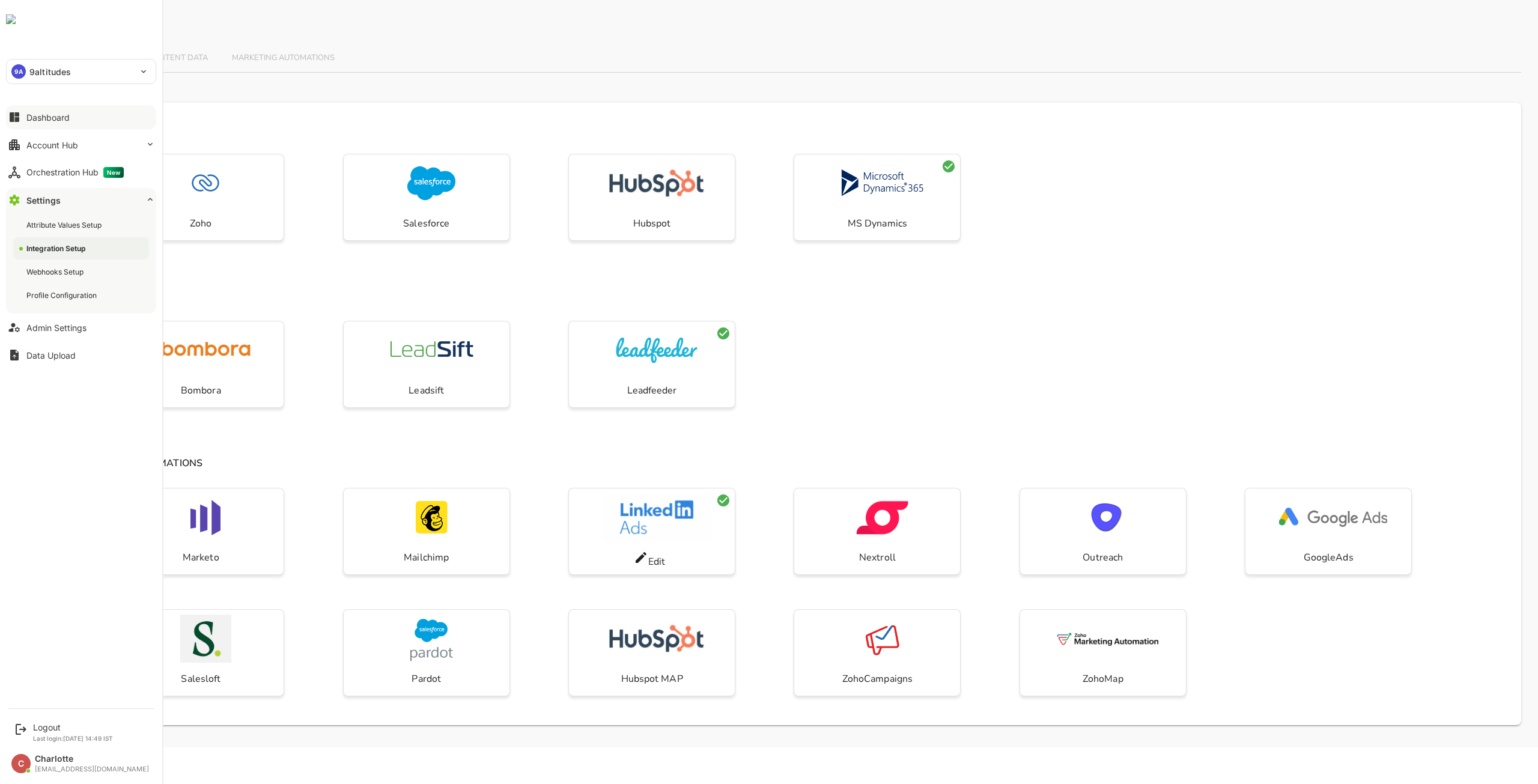
click at [68, 109] on button "Dashboard" at bounding box center [81, 117] width 150 height 24
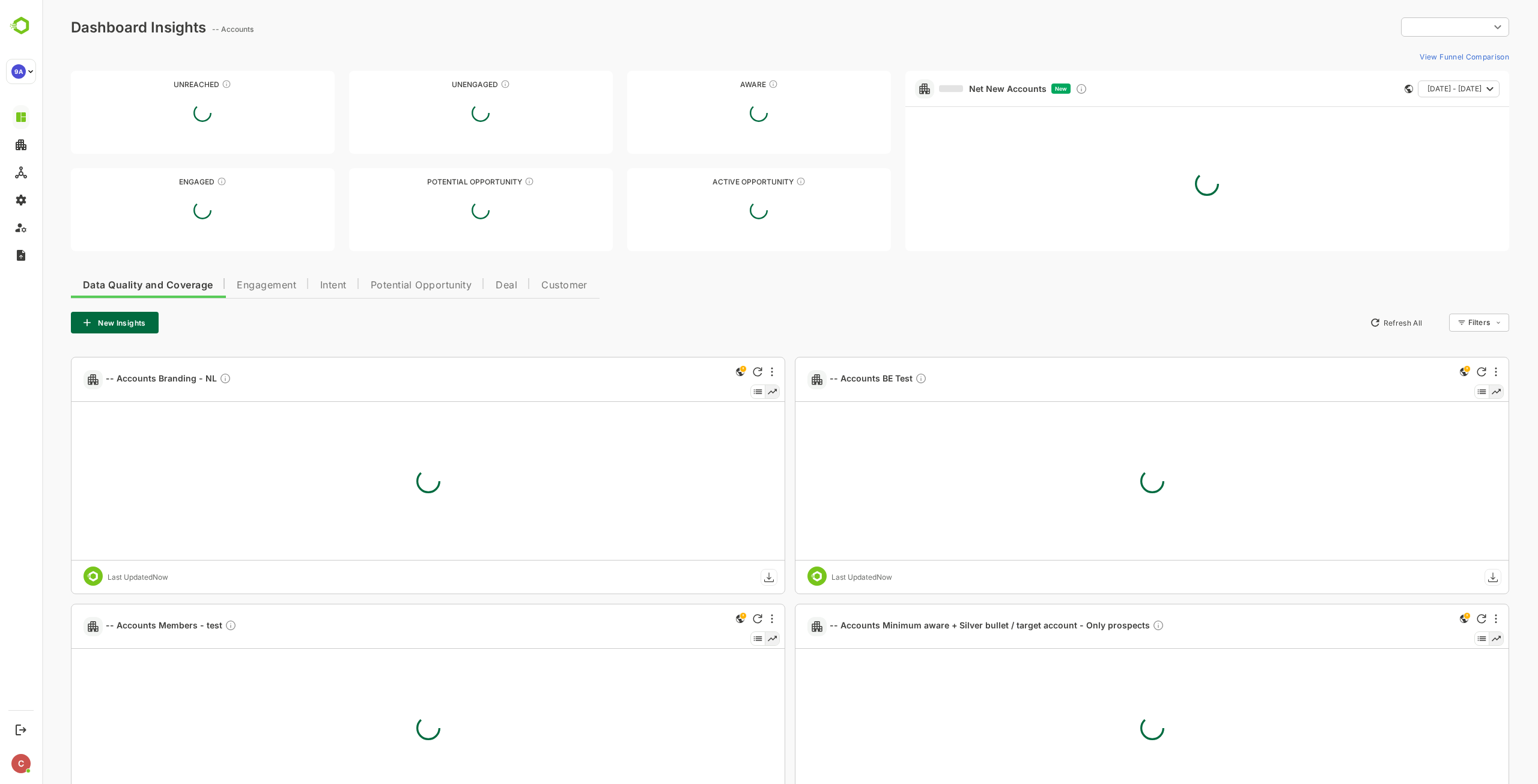
type input "**********"
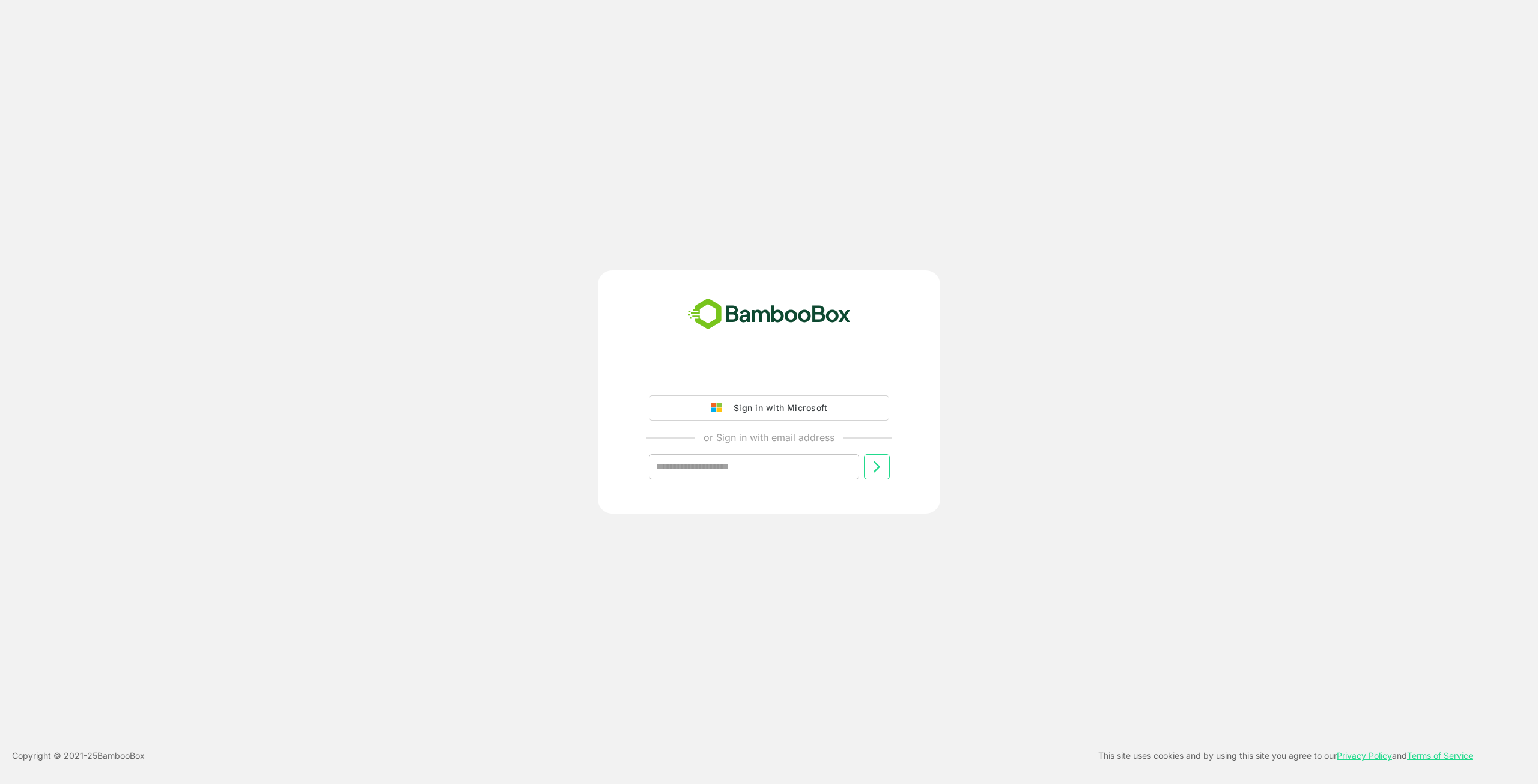
click at [769, 406] on div "Sign in with Microsoft" at bounding box center [777, 407] width 100 height 15
click at [816, 406] on div "Sign in with Microsoft" at bounding box center [777, 407] width 100 height 15
click at [772, 408] on div "Sign in with Microsoft" at bounding box center [777, 407] width 100 height 15
click at [770, 414] on div "Sign in with Microsoft" at bounding box center [777, 407] width 100 height 15
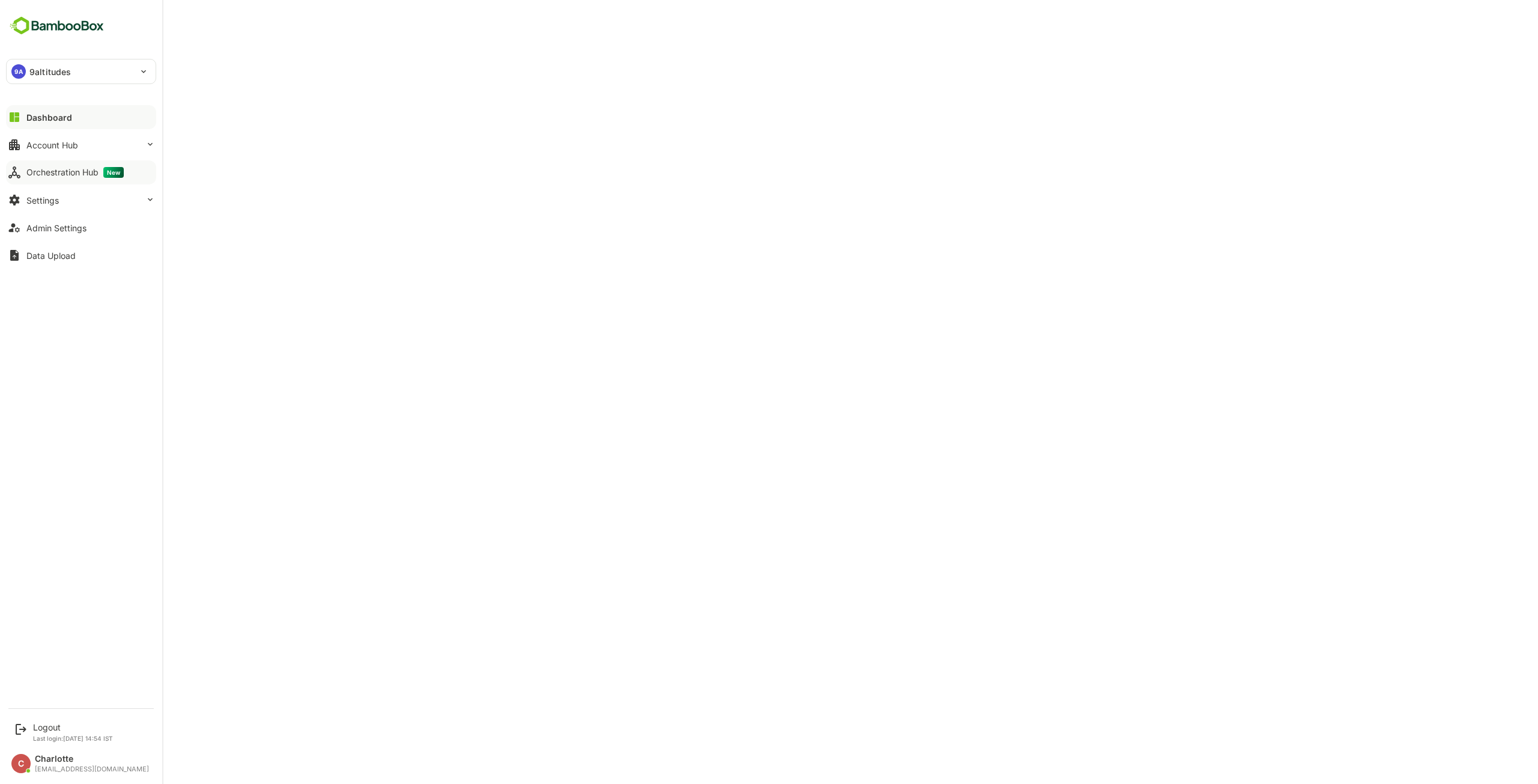
click at [72, 170] on div "Orchestration Hub New" at bounding box center [74, 172] width 97 height 11
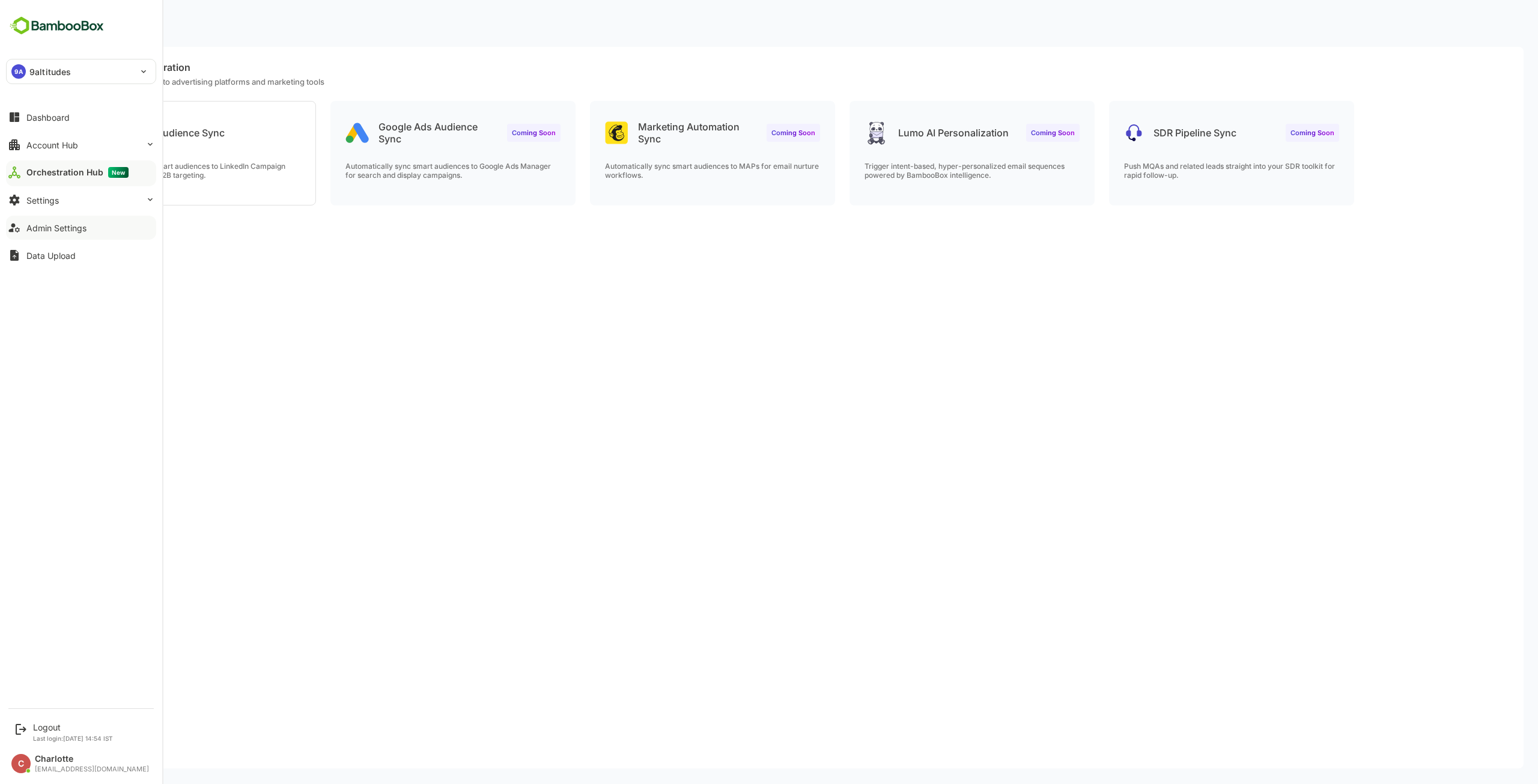
click at [52, 231] on div "Admin Settings" at bounding box center [56, 228] width 60 height 10
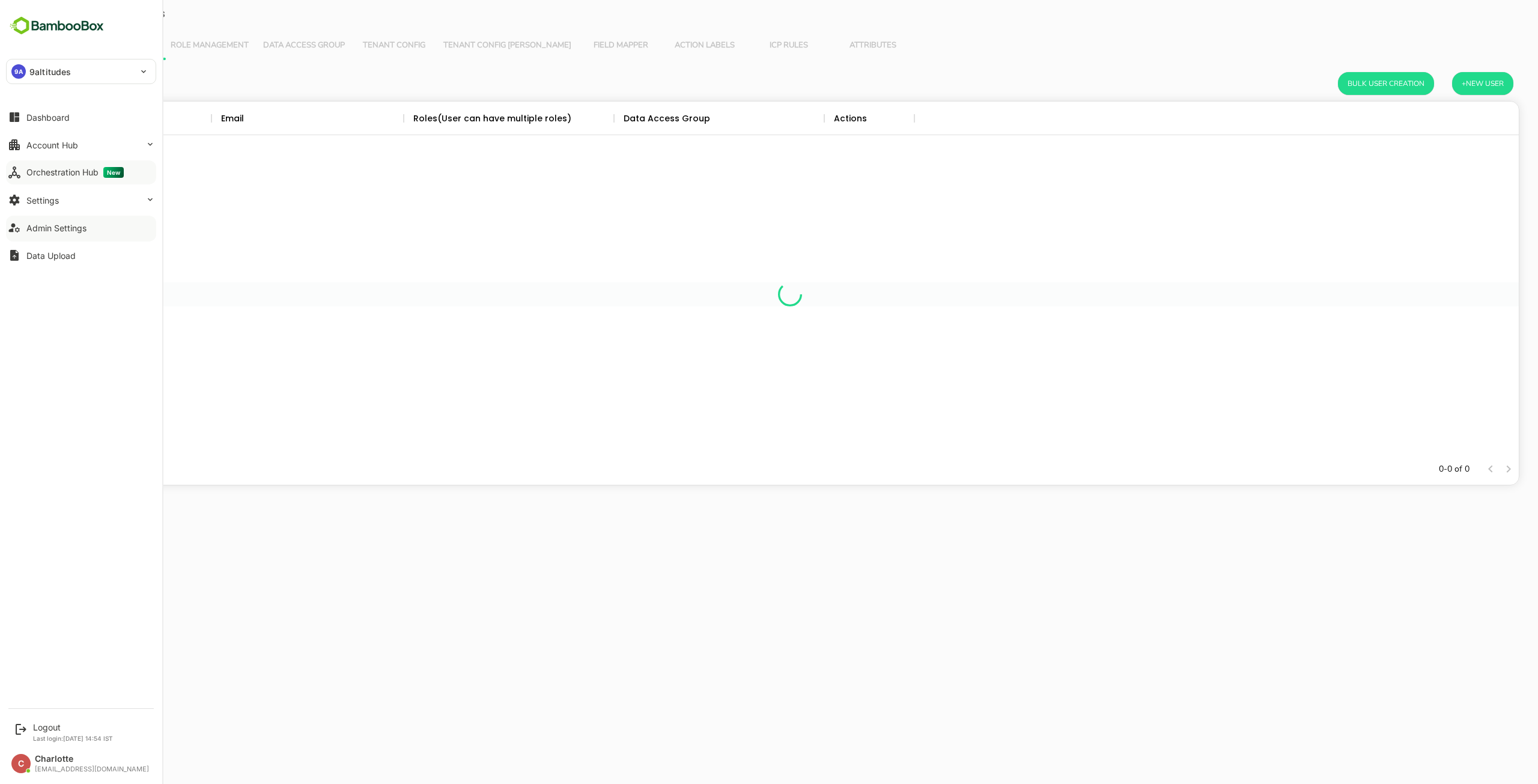
scroll to position [343, 1448]
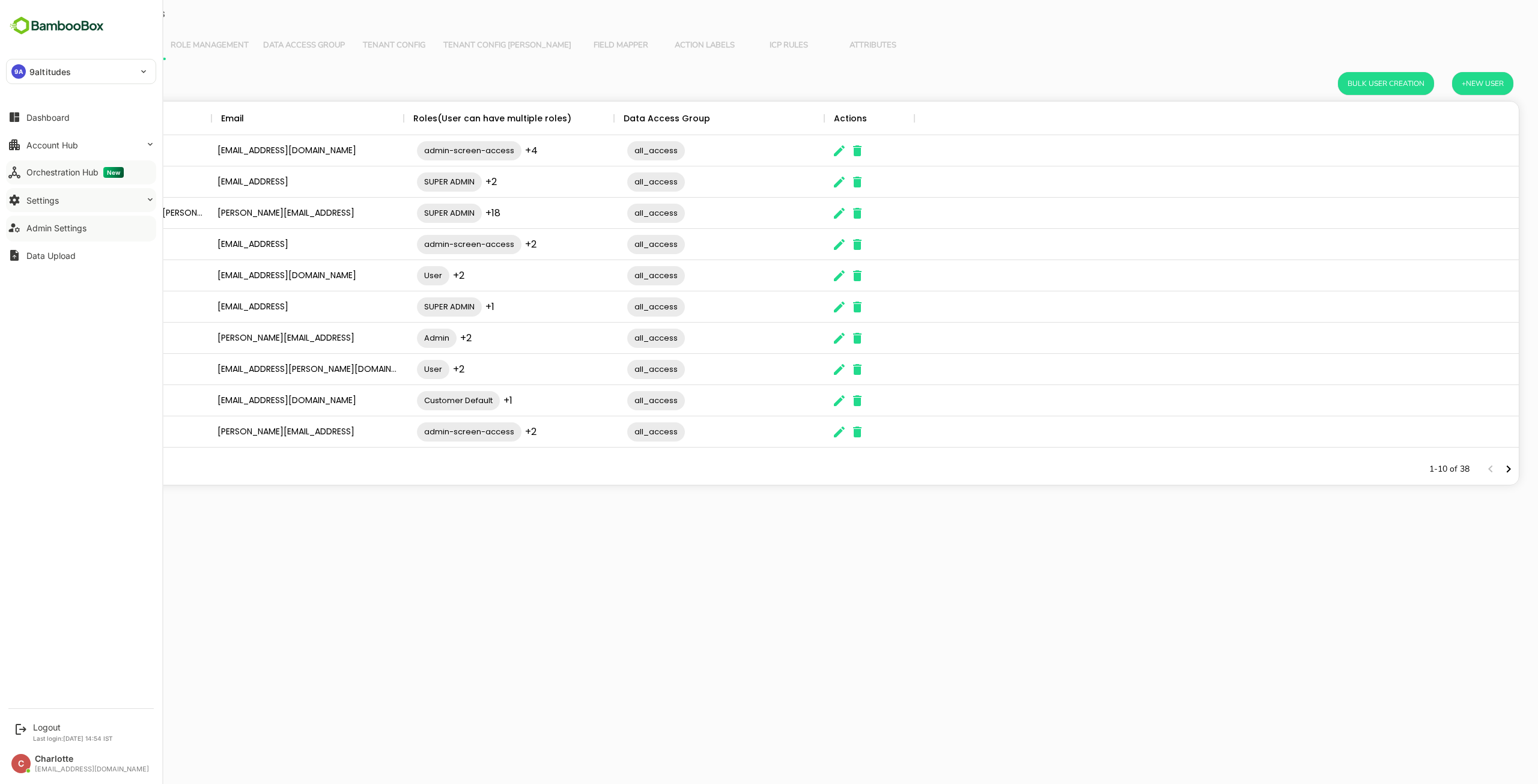
click at [40, 200] on div "Settings" at bounding box center [42, 200] width 32 height 10
click at [52, 248] on div "Integration Setup" at bounding box center [57, 248] width 61 height 10
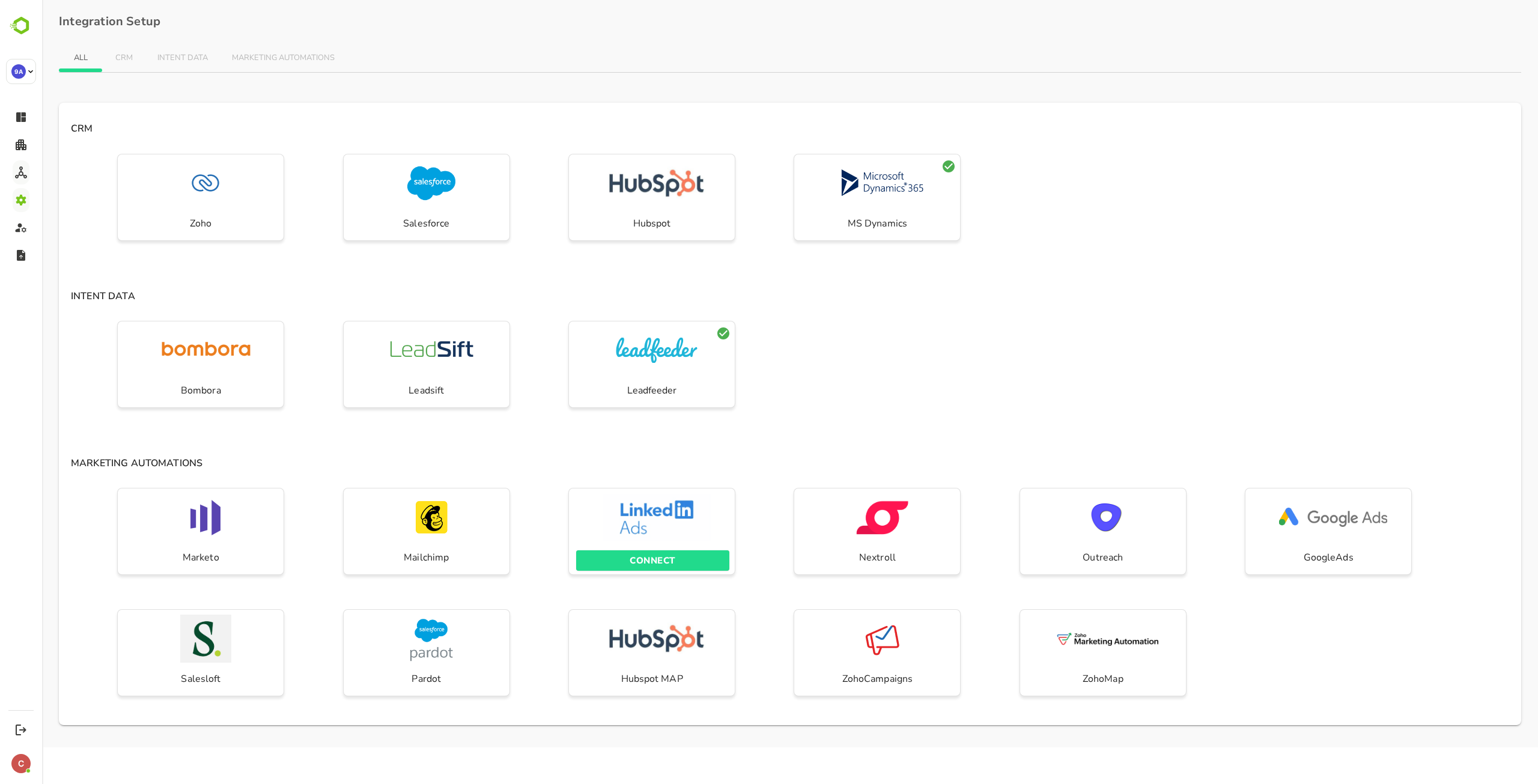
click at [657, 562] on p "CONNECT" at bounding box center [652, 560] width 45 height 15
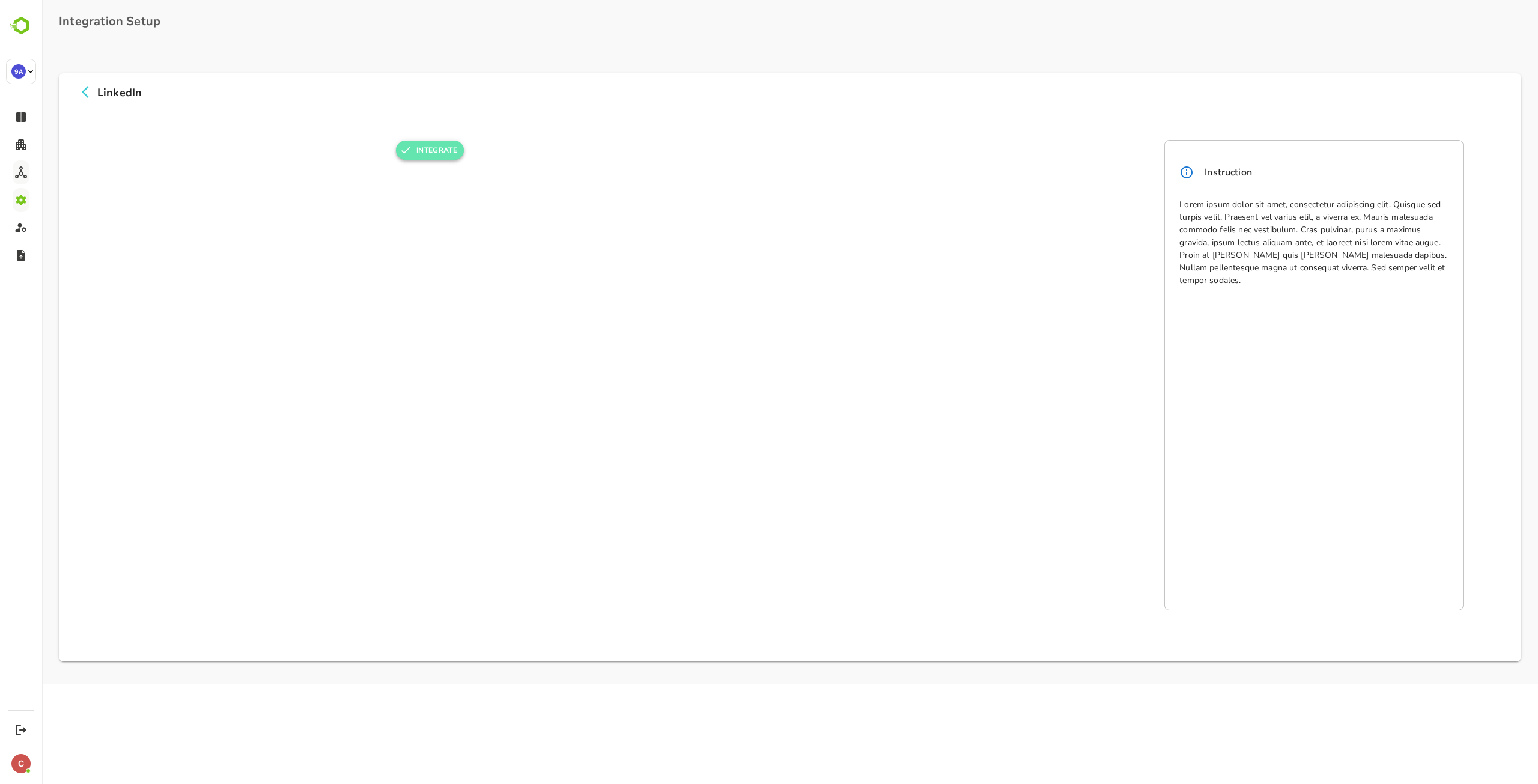
click at [433, 155] on button "INTEGRATE" at bounding box center [429, 150] width 68 height 19
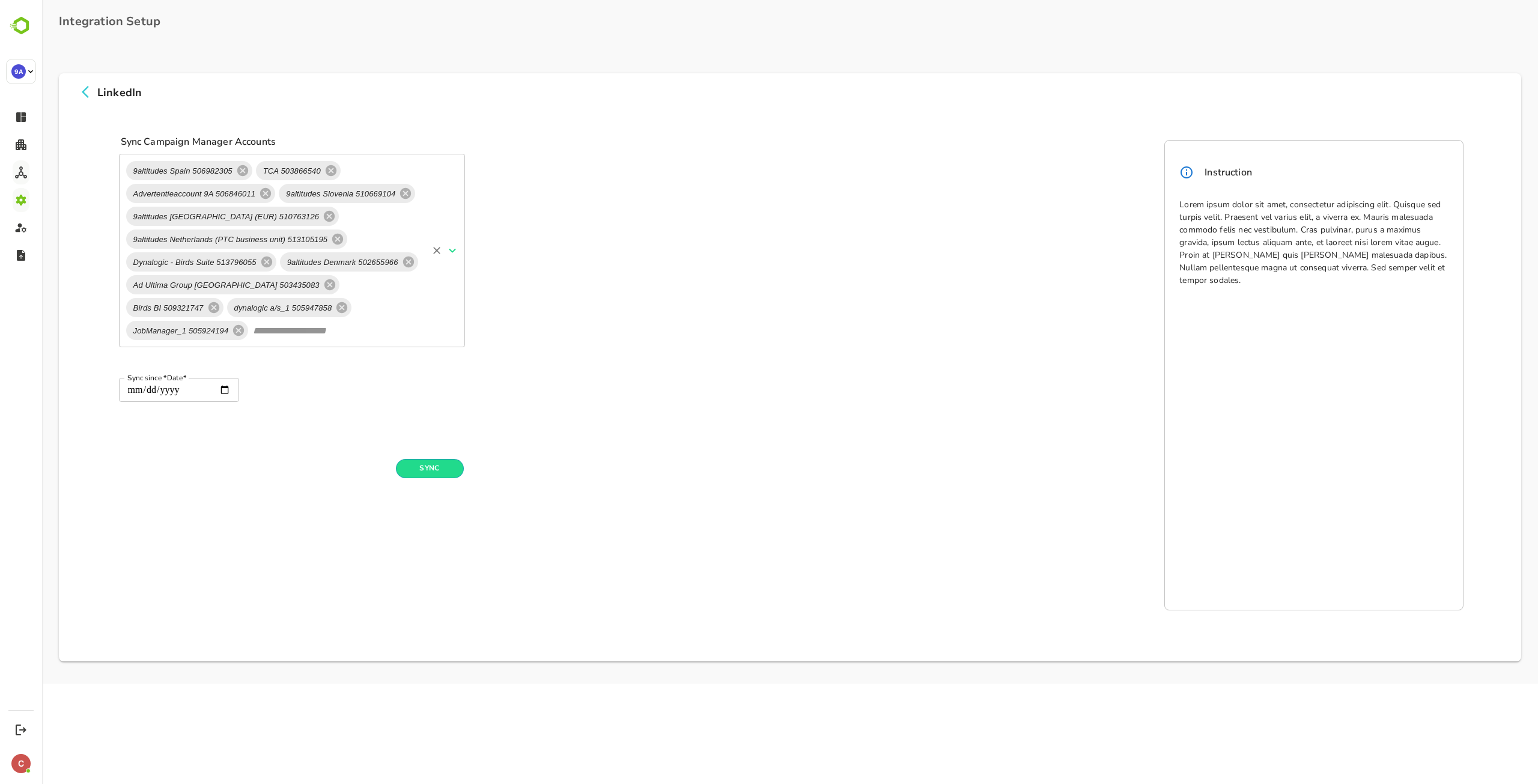
click at [450, 248] on icon "Open" at bounding box center [452, 250] width 7 height 4
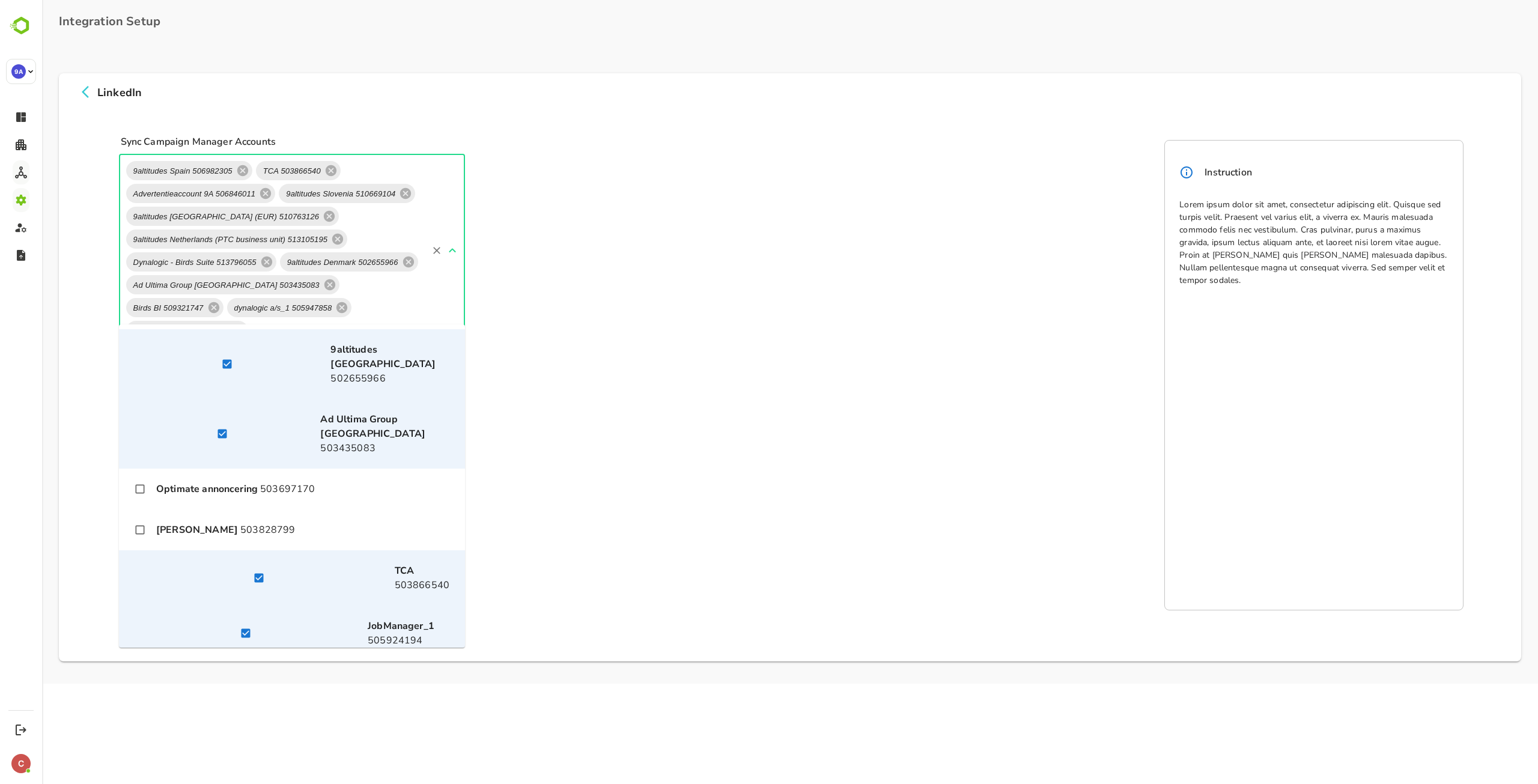
click at [295, 522] on p "Neşe Reklam Hesabı 503828799" at bounding box center [226, 529] width 139 height 14
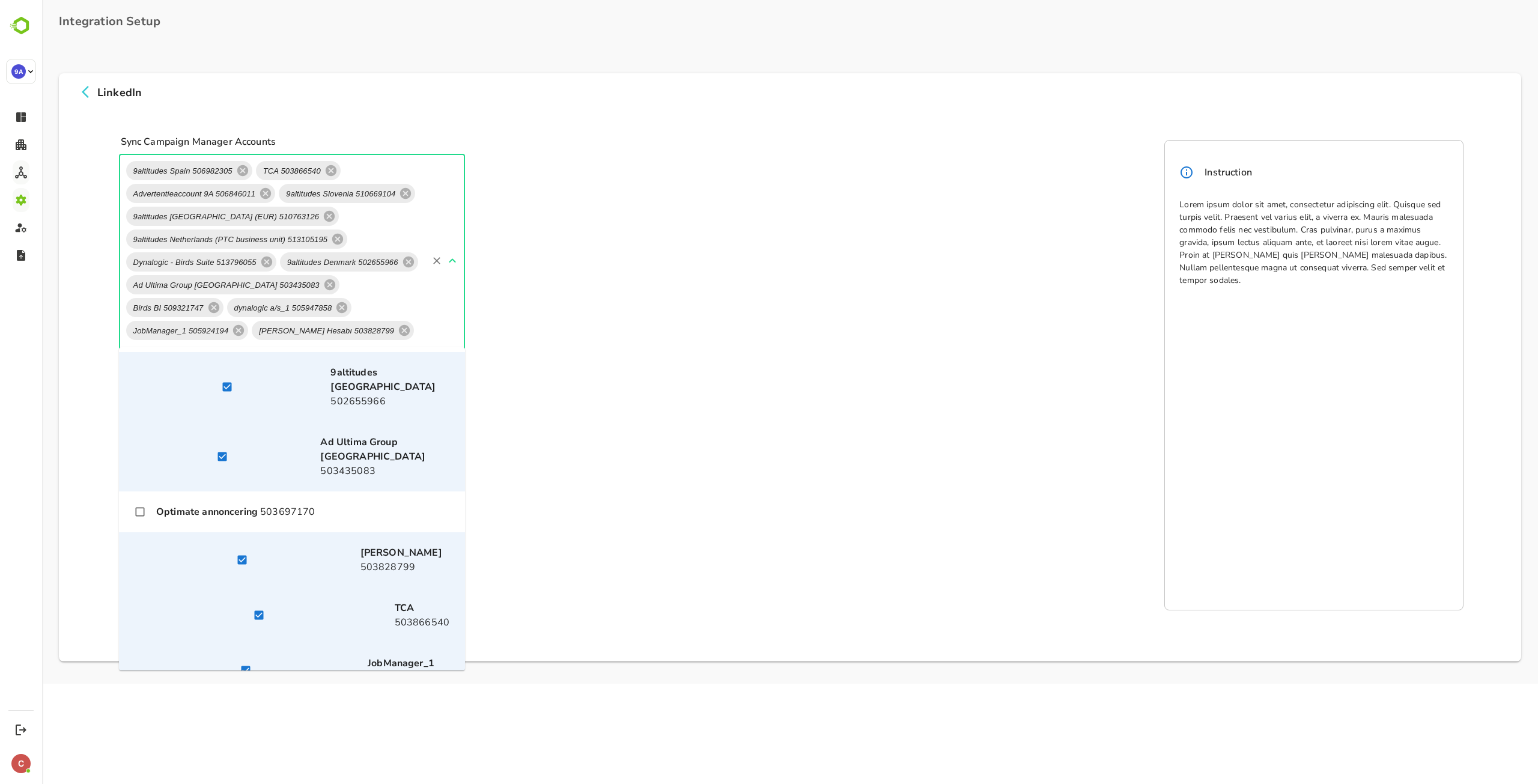
click at [605, 394] on form "Sync since *Date* Sync since *Date*" at bounding box center [820, 437] width 1402 height 86
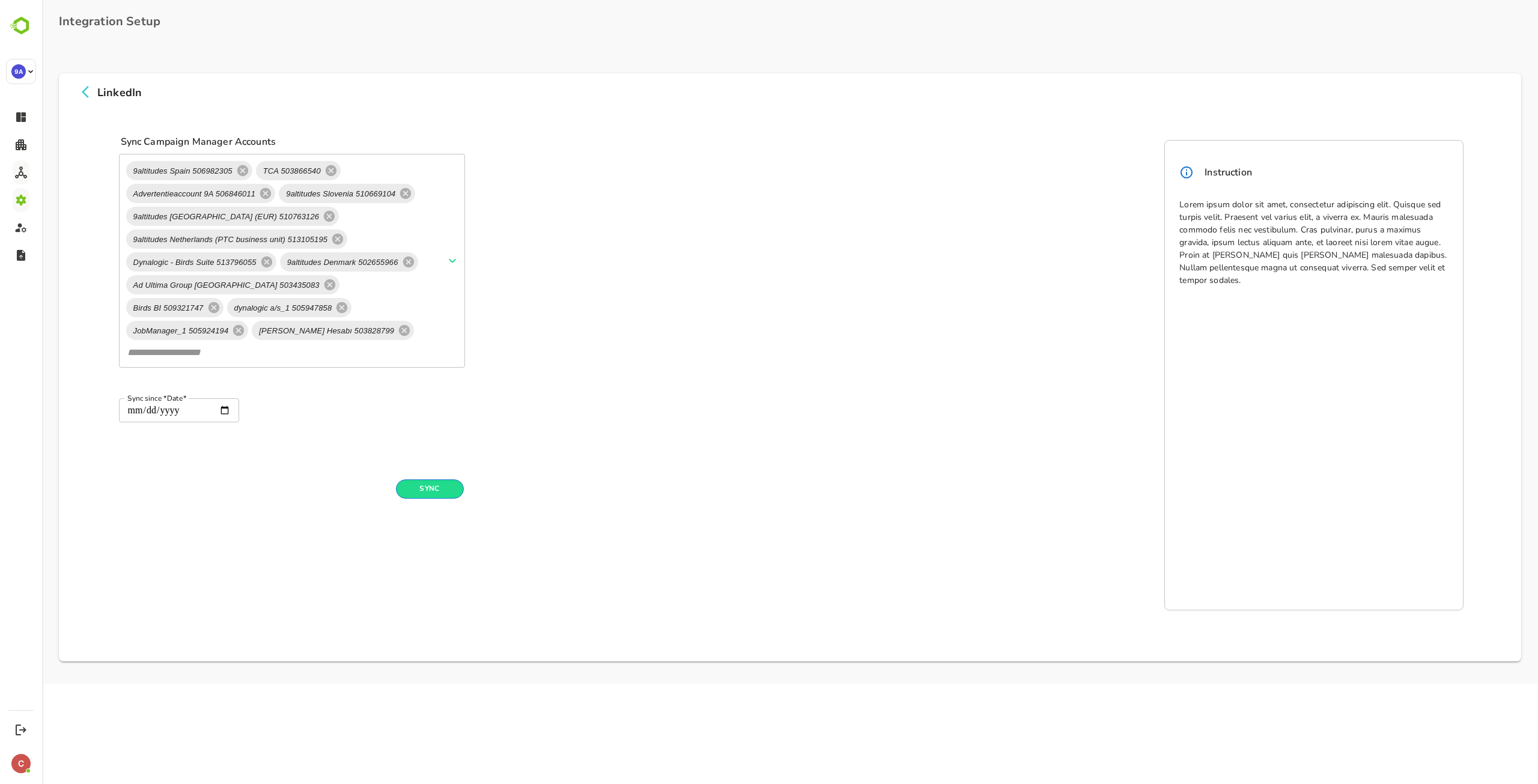
click at [454, 479] on button "Sync" at bounding box center [429, 488] width 68 height 19
click at [87, 89] on icon at bounding box center [85, 91] width 14 height 14
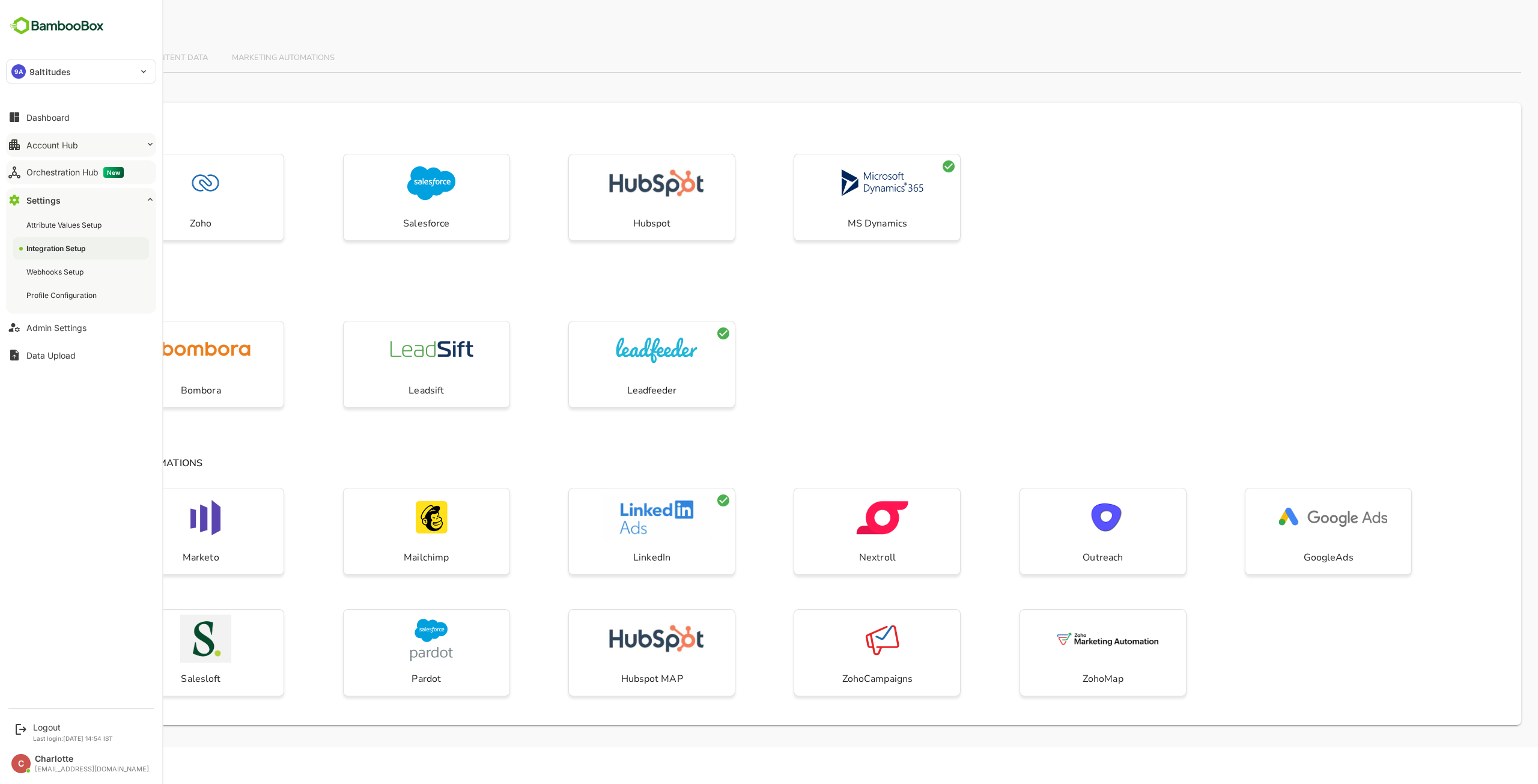
click at [46, 150] on div "Account Hub" at bounding box center [52, 145] width 52 height 10
click at [78, 240] on button "Orchestration Hub New" at bounding box center [81, 248] width 150 height 24
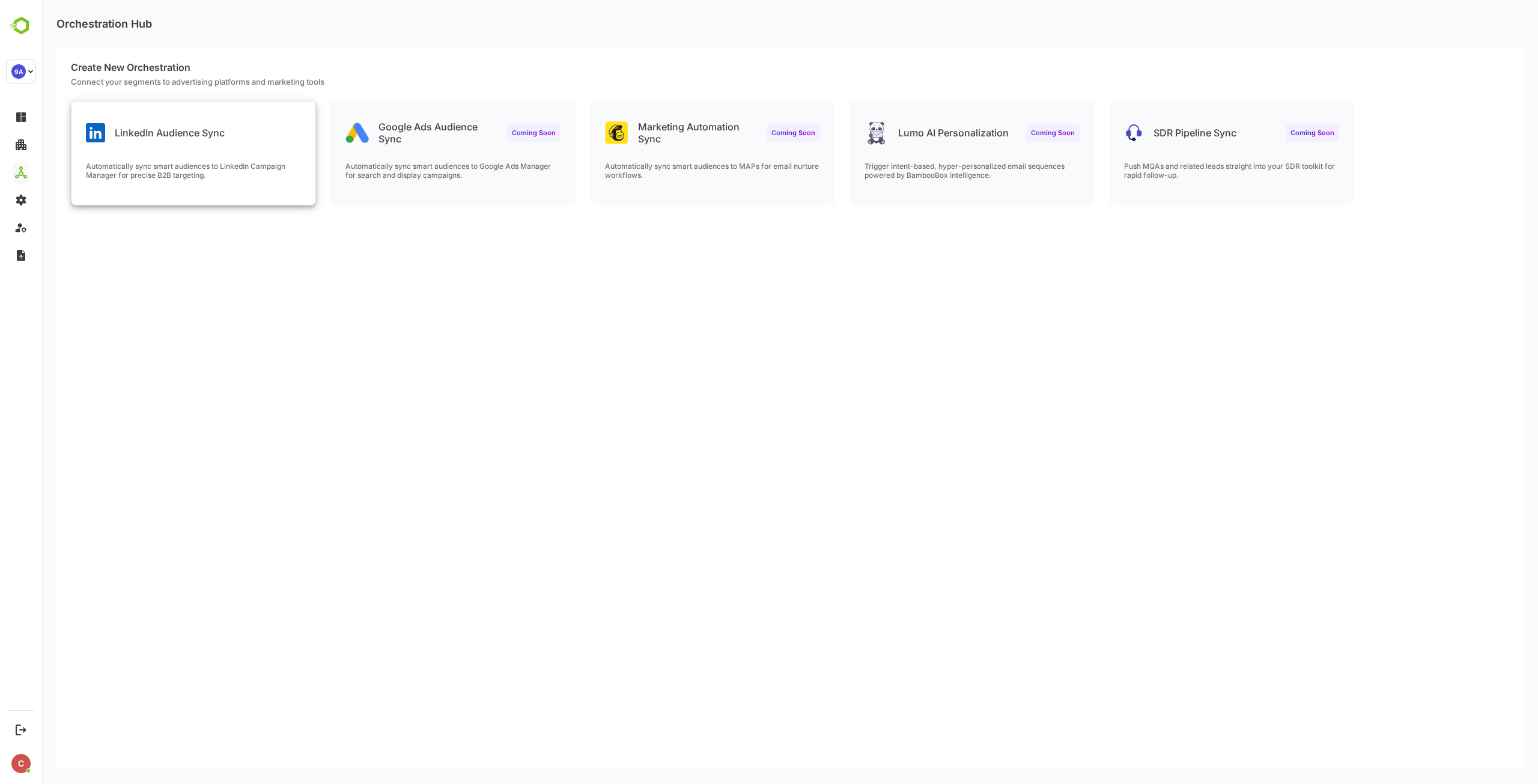
click at [188, 144] on div "LinkedIn Audience Sync Automatically sync smart audiences to LinkedIn Campaign …" at bounding box center [194, 153] width 244 height 103
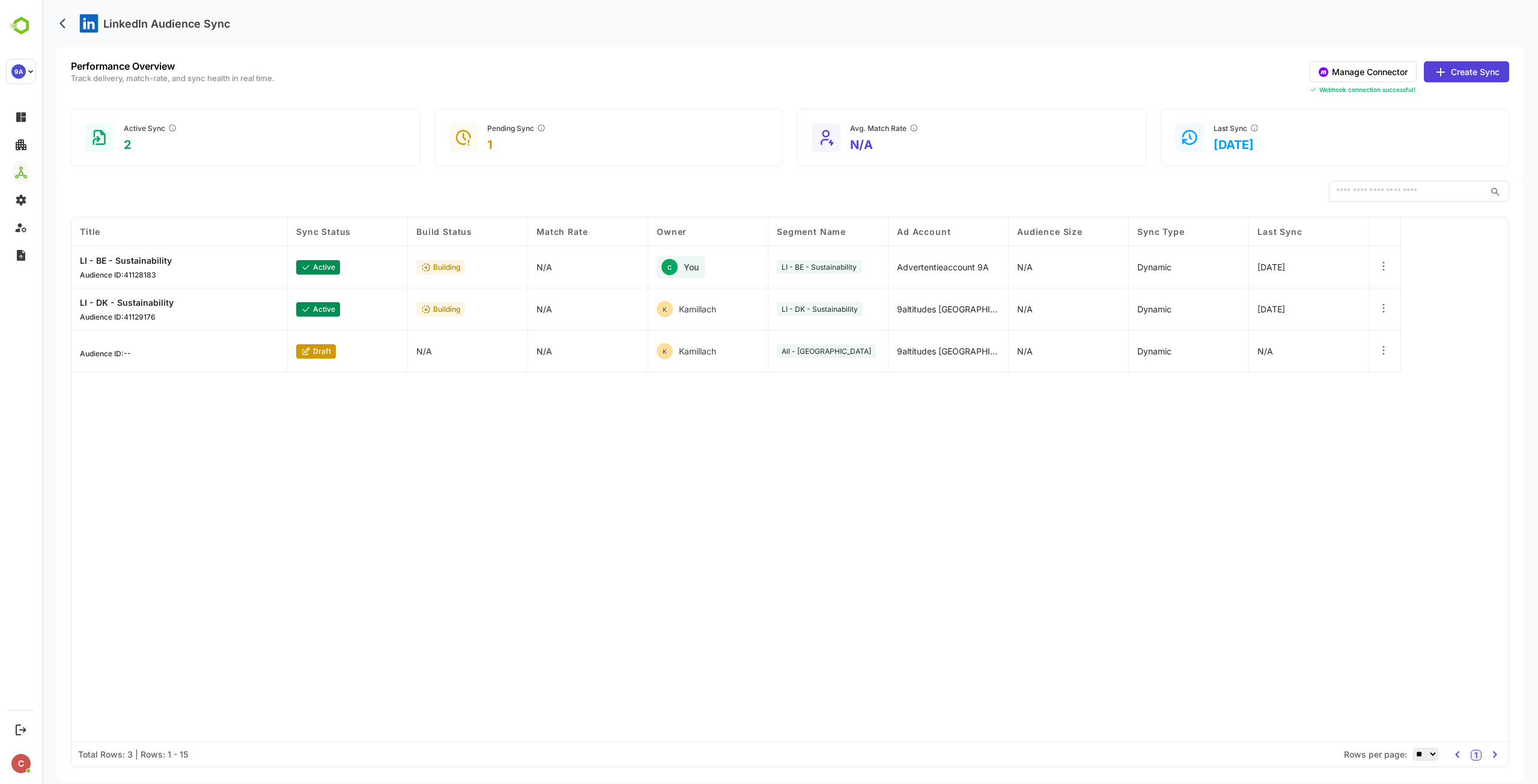
click at [1395, 74] on button "Manage Connector" at bounding box center [1363, 72] width 107 height 21
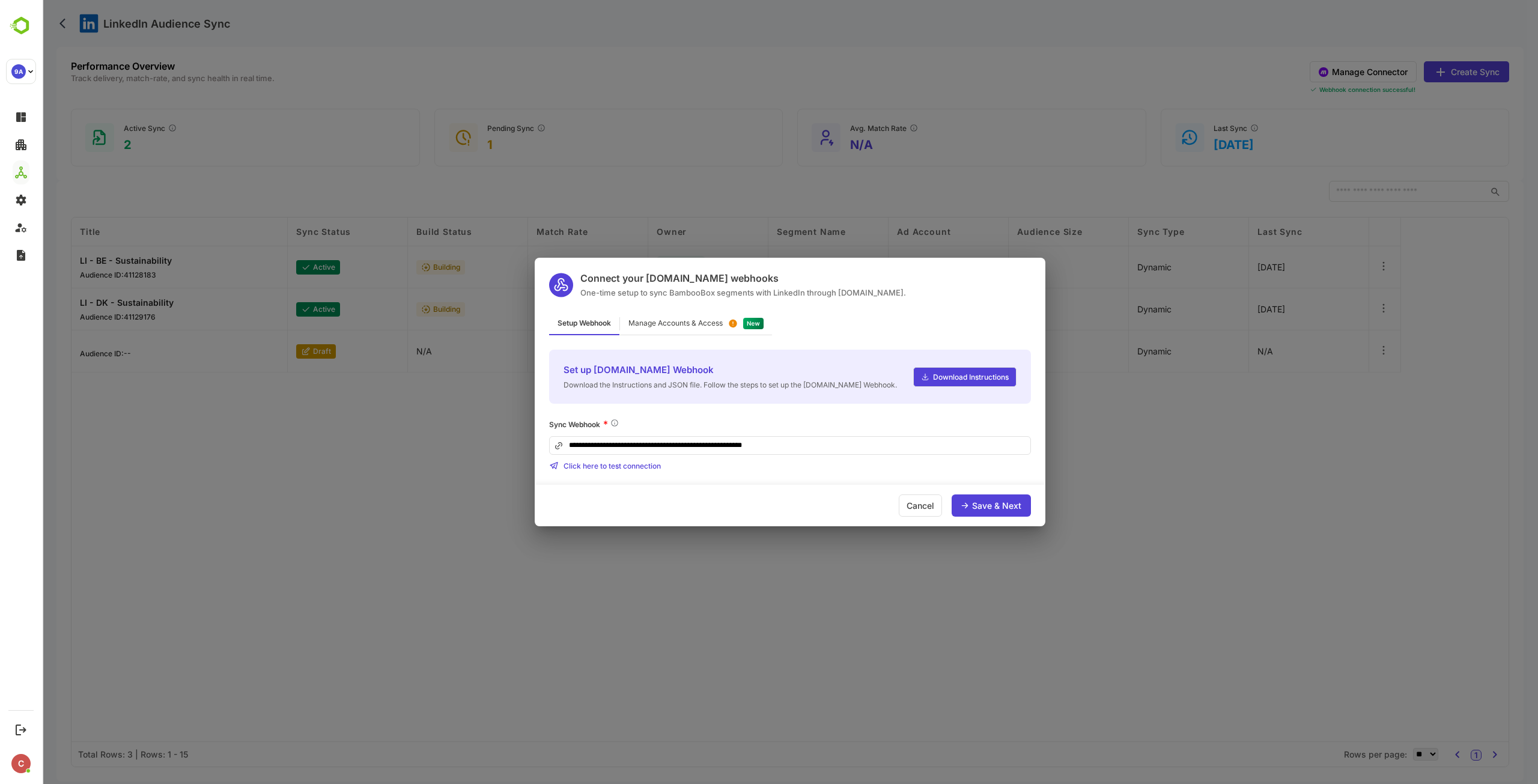
click at [679, 321] on div "Manage Accounts & Access" at bounding box center [675, 323] width 95 height 8
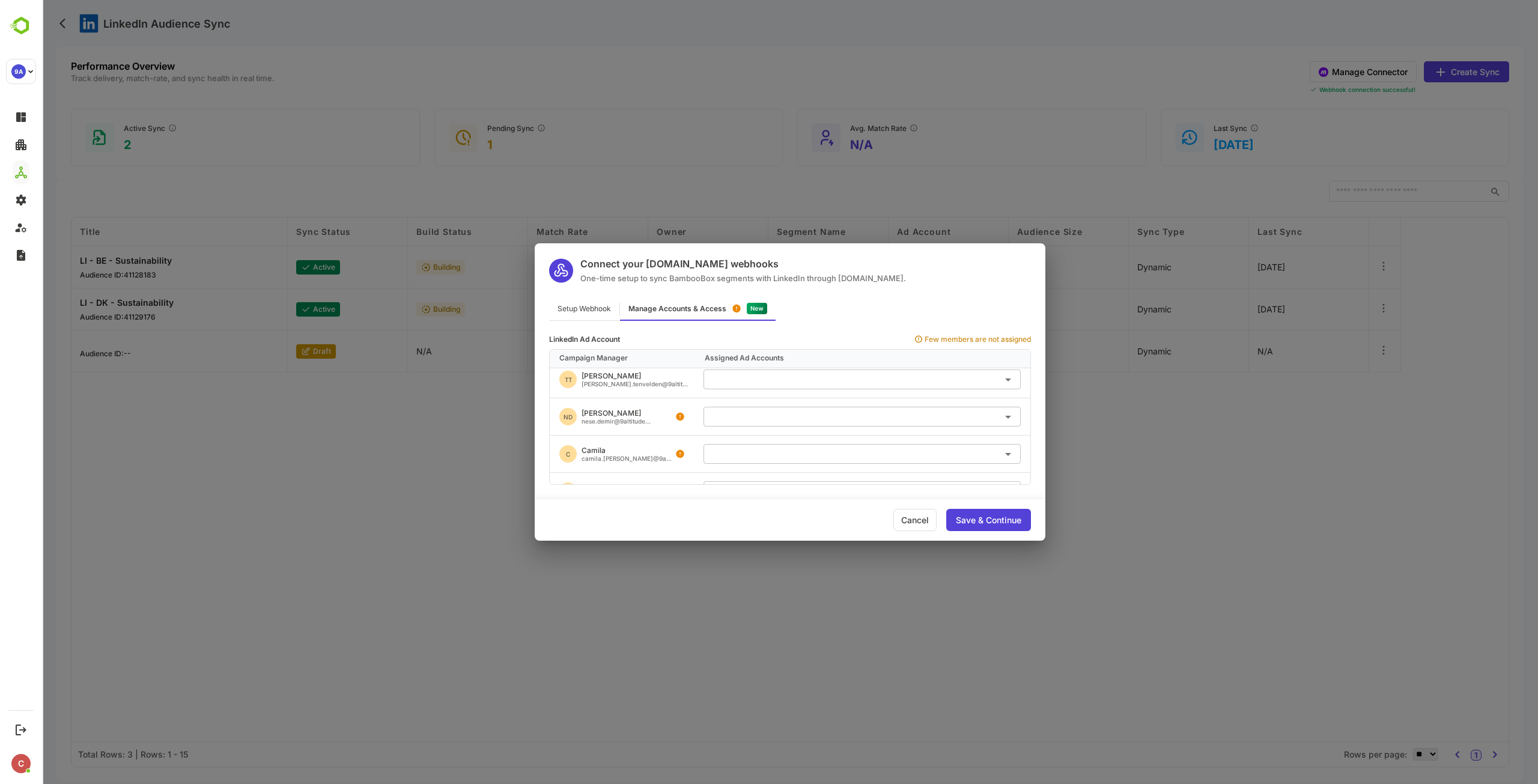
scroll to position [481, 0]
click at [758, 397] on input "text" at bounding box center [862, 403] width 308 height 19
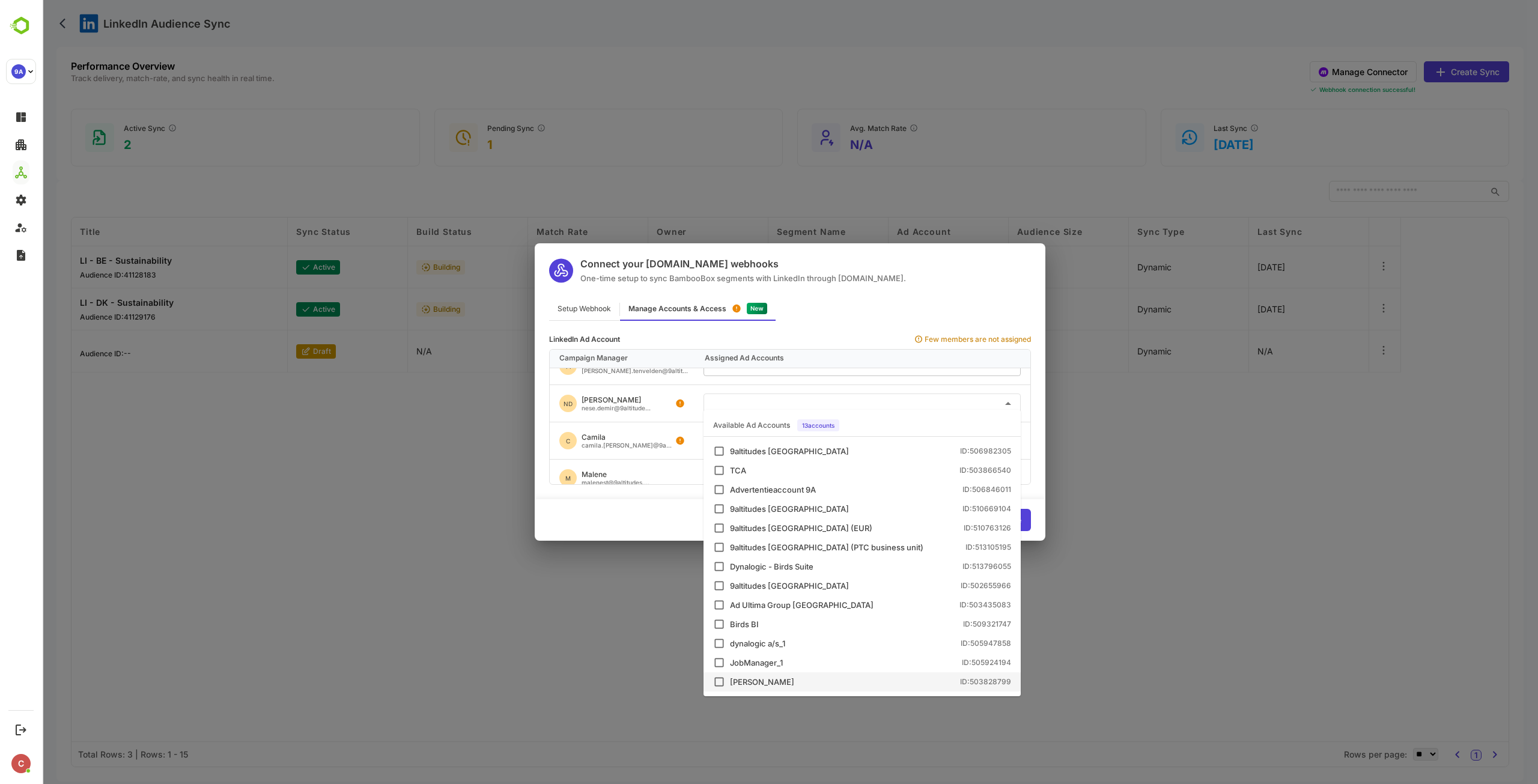
click at [782, 680] on div "Neşe Reklam Hesabı" at bounding box center [762, 681] width 64 height 8
click at [1016, 305] on div "Setup Webhook Manage Accounts & Access" at bounding box center [790, 309] width 510 height 24
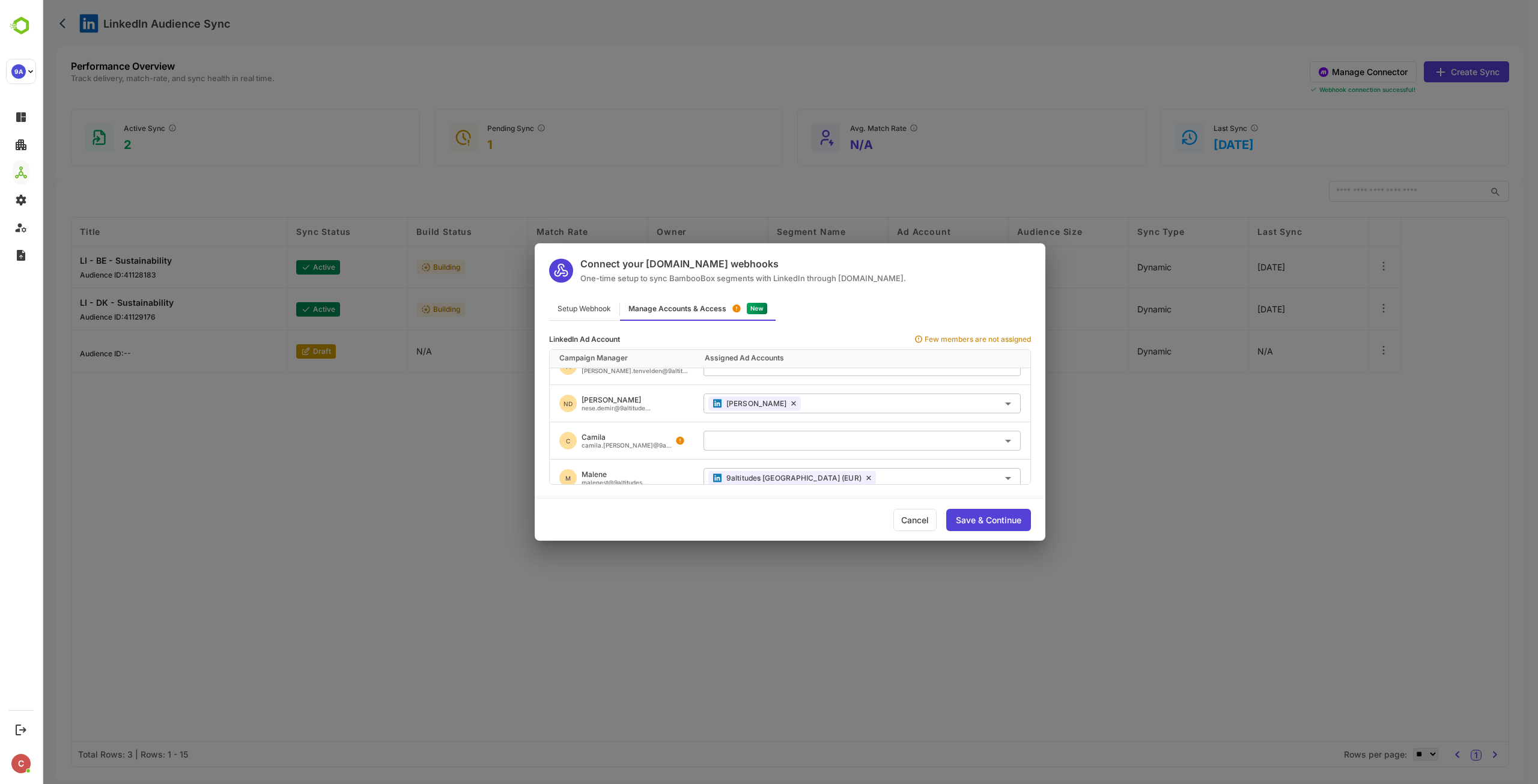
click at [1011, 518] on div "Save & Continue" at bounding box center [988, 520] width 65 height 8
